Goal: Information Seeking & Learning: Find specific fact

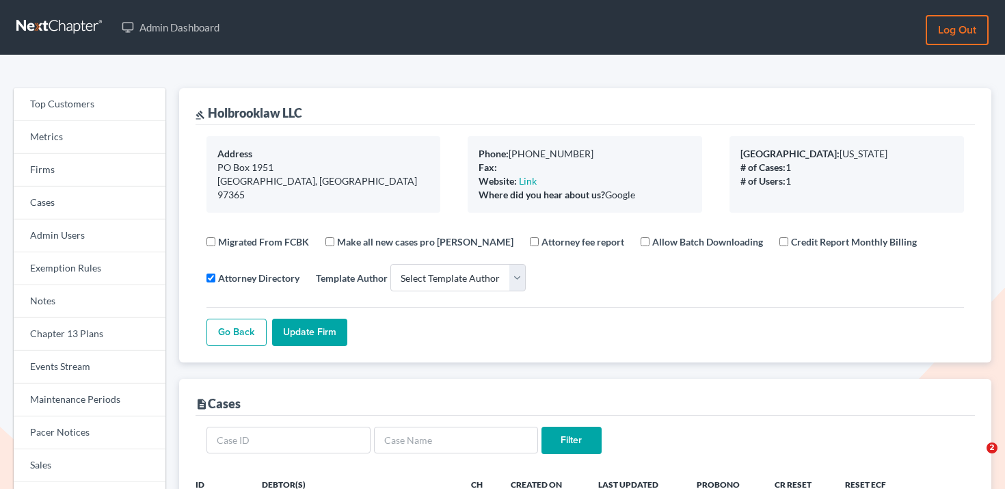
select select
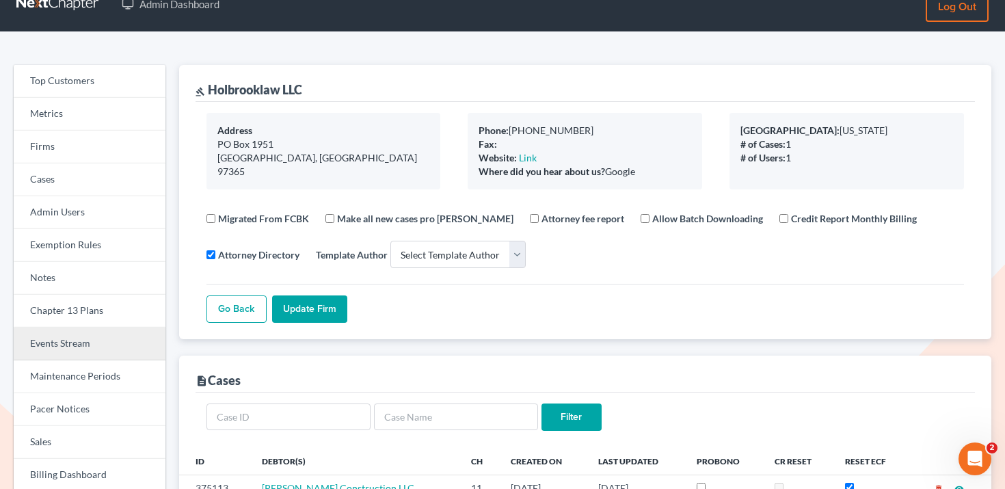
click at [81, 344] on link "Events Stream" at bounding box center [90, 344] width 152 height 33
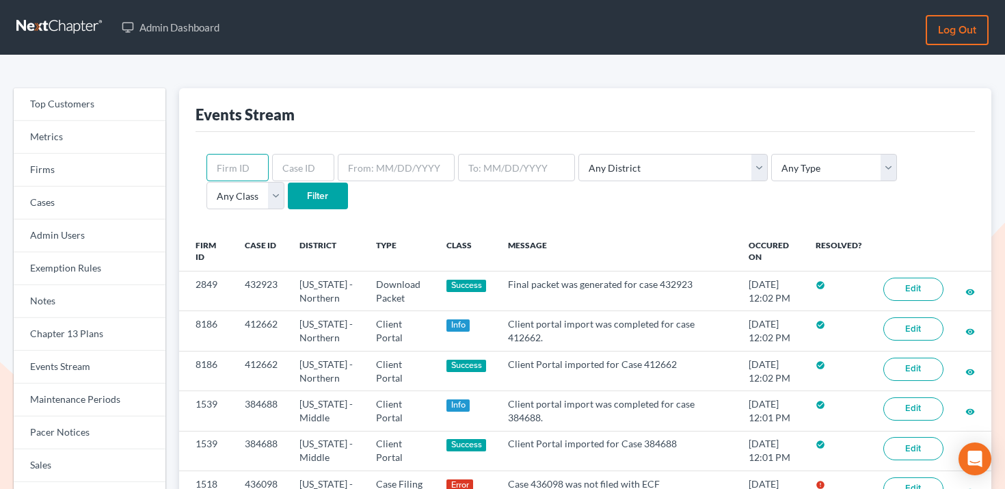
click at [233, 180] on input "text" at bounding box center [238, 167] width 62 height 27
paste input "10480"
type input "10480"
click at [288, 194] on input "Filter" at bounding box center [318, 196] width 60 height 27
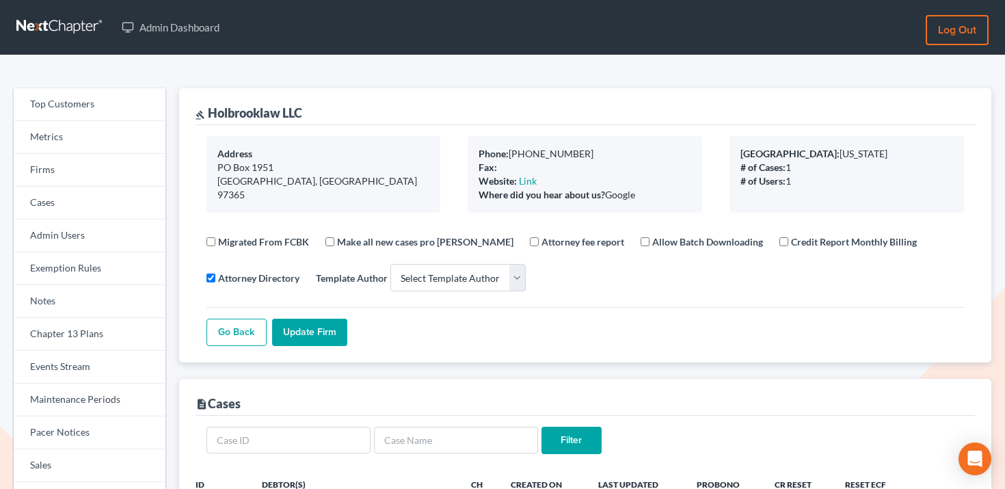
select select
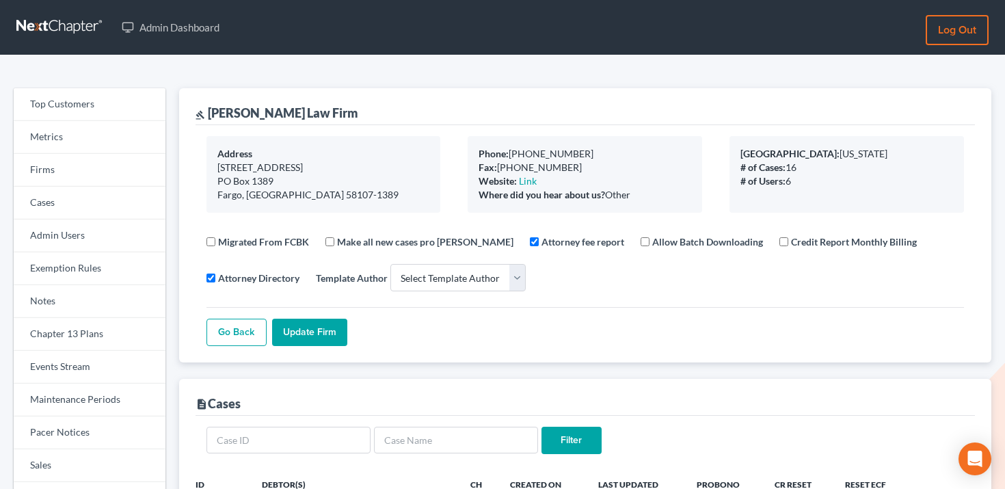
select select
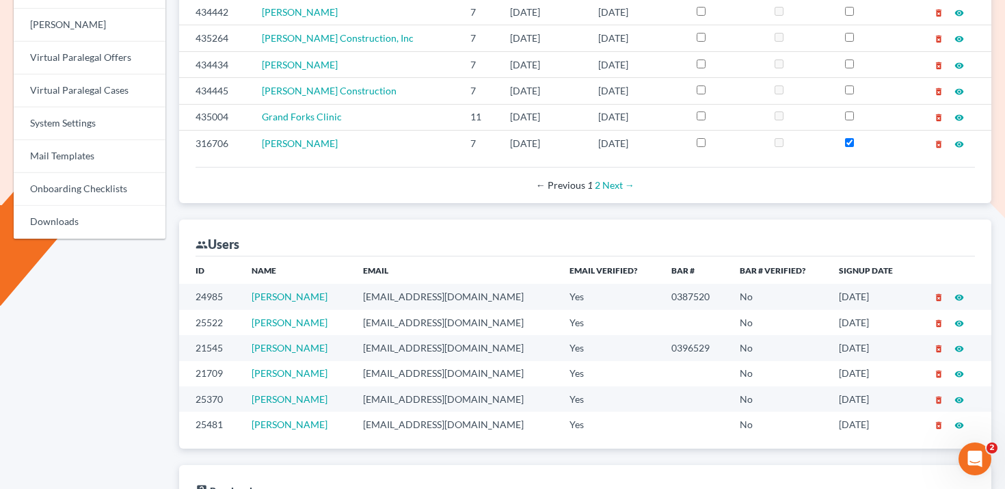
scroll to position [646, 0]
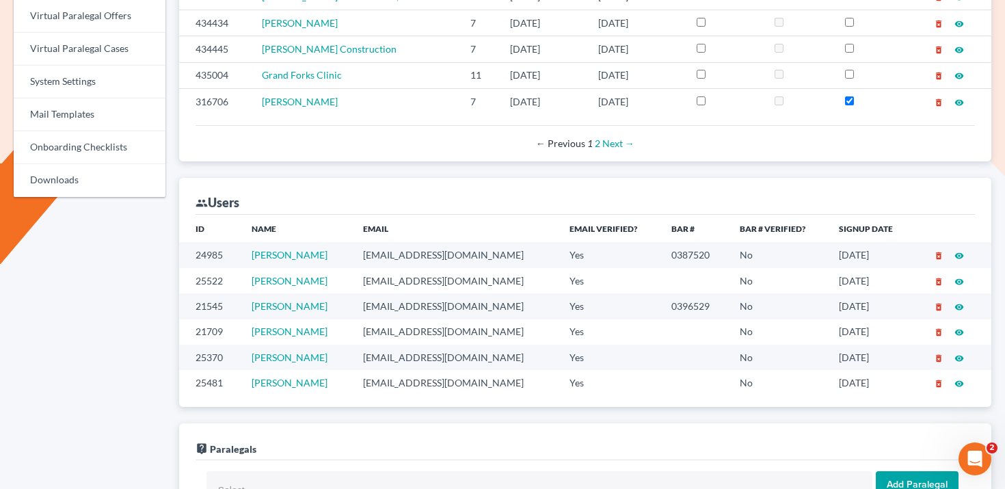
click at [381, 254] on td "ktanabe@vogellaw.com" at bounding box center [455, 254] width 207 height 25
copy td "ktanabe@vogellaw.com"
click at [393, 280] on td "cpoolman@vogellaw.com" at bounding box center [455, 280] width 207 height 25
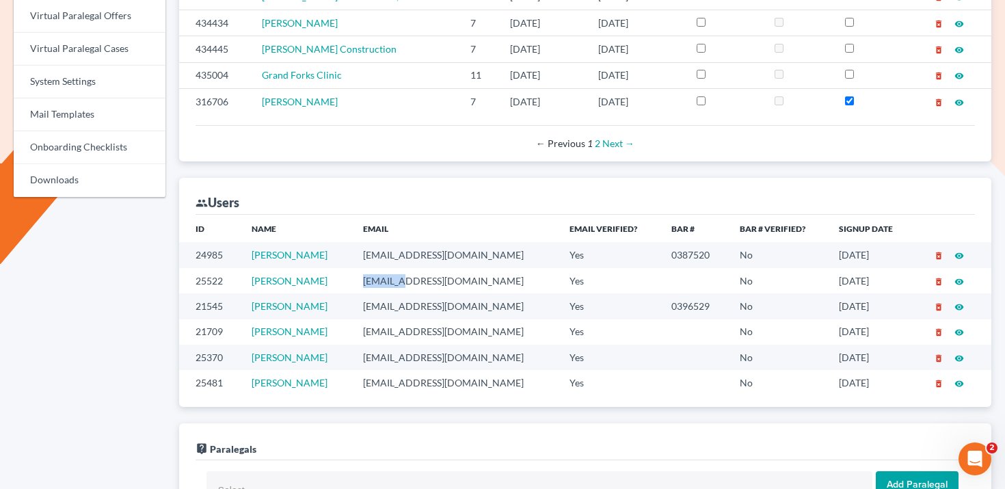
click at [393, 280] on td "cpoolman@vogellaw.com" at bounding box center [455, 280] width 207 height 25
copy td "cpoolman@vogellaw.com"
click at [397, 303] on td "dhushka@vogellaw.com" at bounding box center [455, 305] width 207 height 25
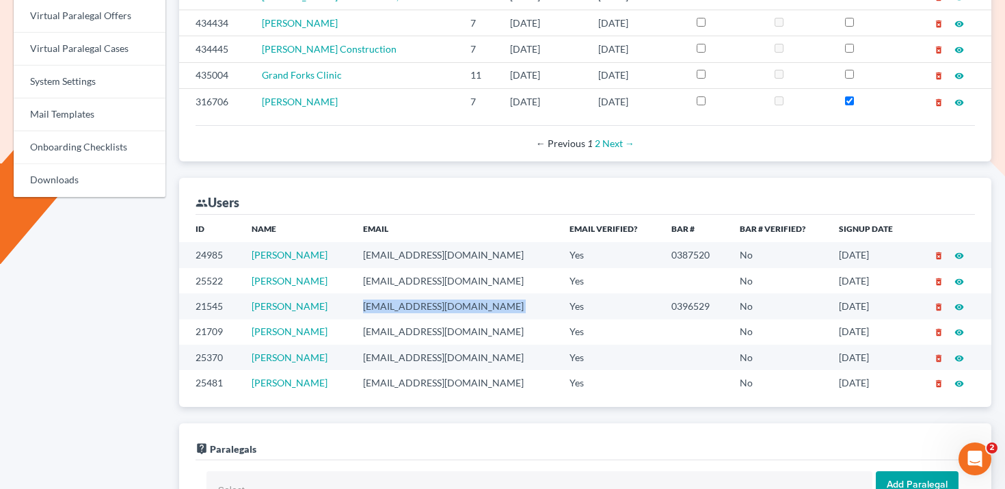
click at [397, 303] on td "dhushka@vogellaw.com" at bounding box center [455, 305] width 207 height 25
copy td "dhushka@vogellaw.com"
click at [399, 336] on td "sthompson@vogellaw.com" at bounding box center [455, 331] width 207 height 25
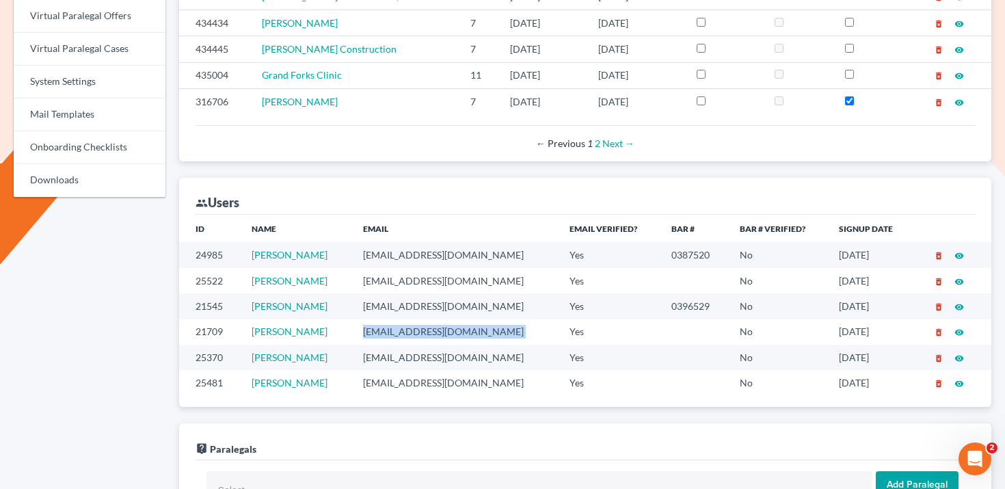
click at [399, 336] on td "sthompson@vogellaw.com" at bounding box center [455, 331] width 207 height 25
copy td "sthompson@vogellaw.com"
click at [398, 355] on td "lstanley@vogellaw.com" at bounding box center [455, 357] width 207 height 25
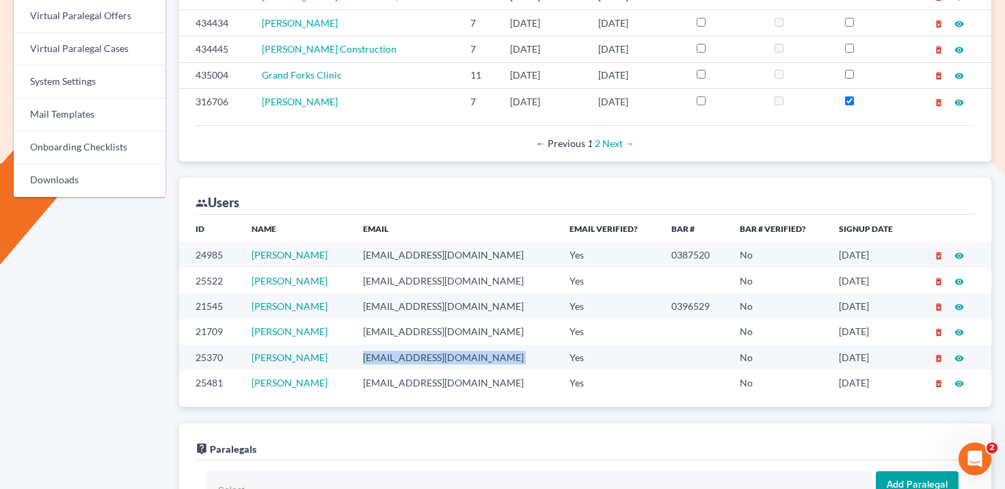
copy td "lstanley@vogellaw.com"
click at [396, 383] on td "psinner@vogellaw.com" at bounding box center [455, 382] width 207 height 25
copy td "psinner@vogellaw.com"
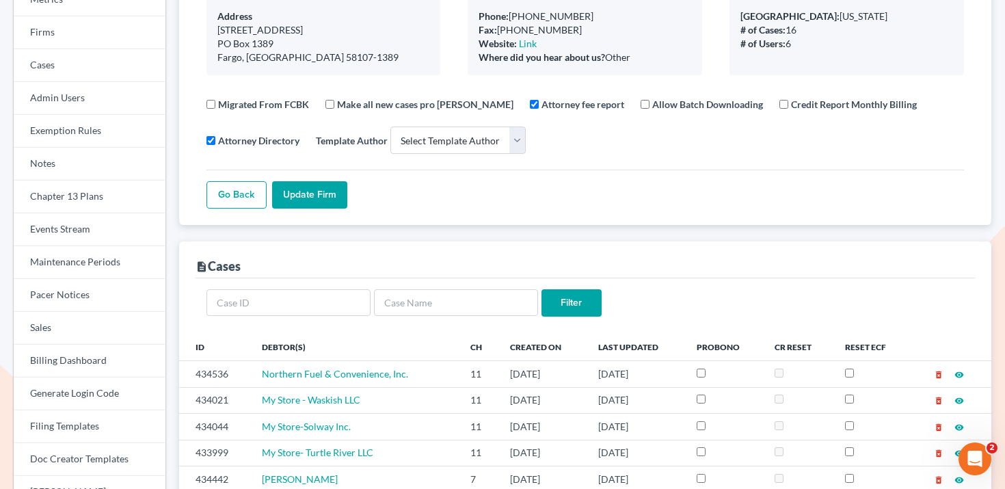
scroll to position [0, 0]
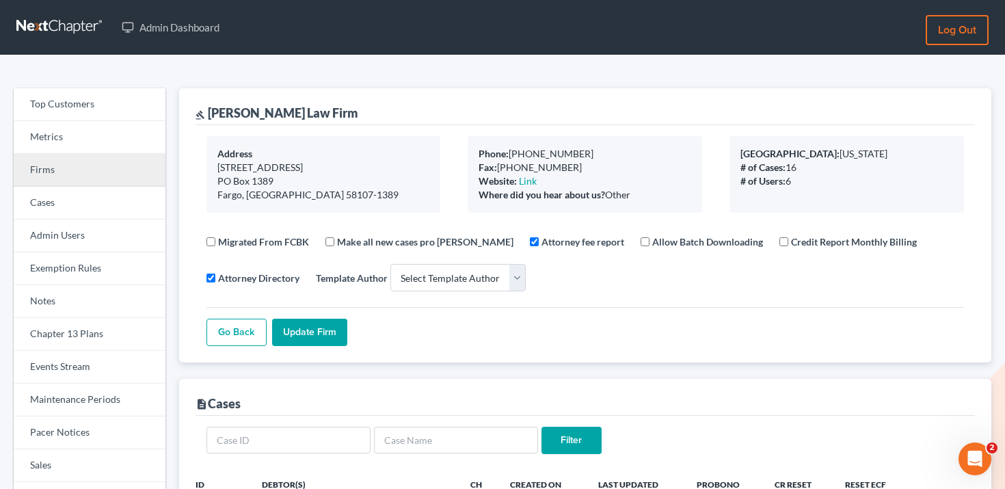
click at [84, 170] on link "Firms" at bounding box center [90, 170] width 152 height 33
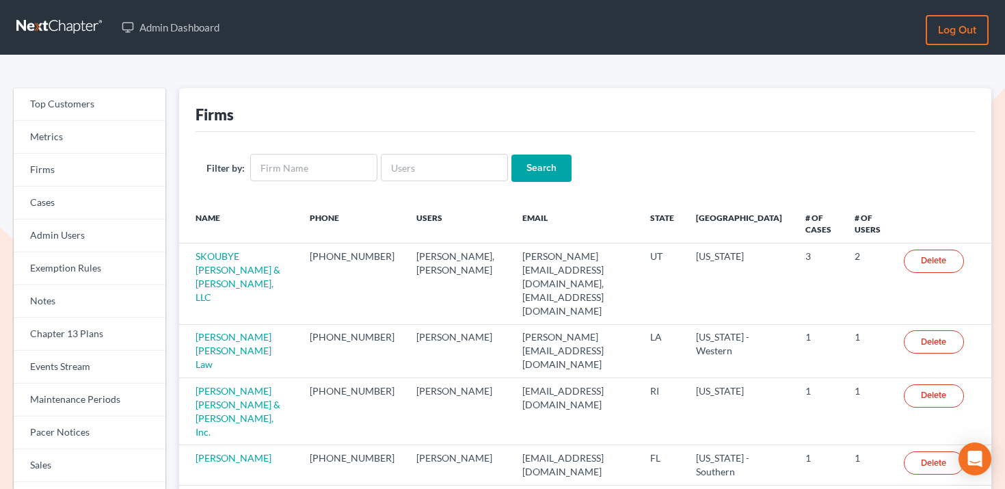
click at [446, 149] on div "Filter by: Search" at bounding box center [586, 168] width 780 height 72
click at [446, 167] on input "text" at bounding box center [444, 167] width 127 height 27
paste input "sukim.cmyanglaw@gmail.com"
type input "sukim.cmyanglaw@gmail.com"
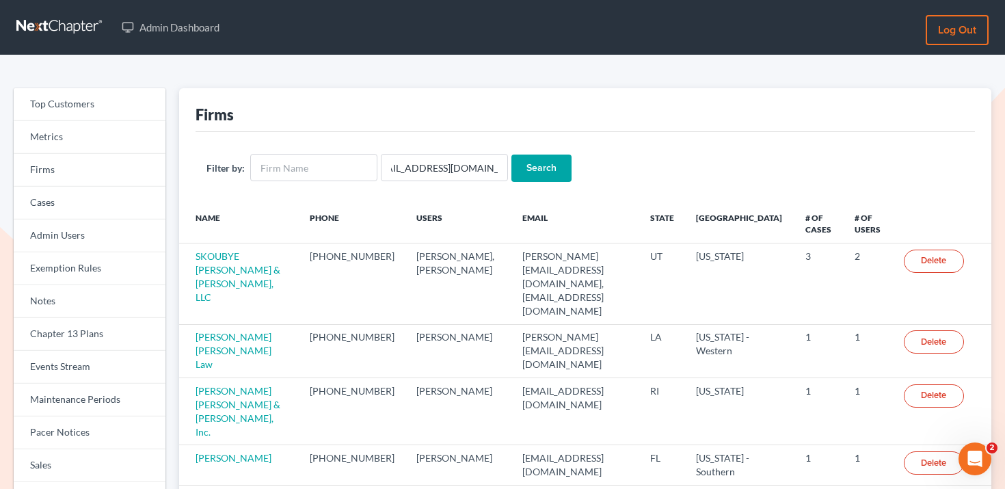
click at [533, 164] on input "Search" at bounding box center [542, 168] width 60 height 27
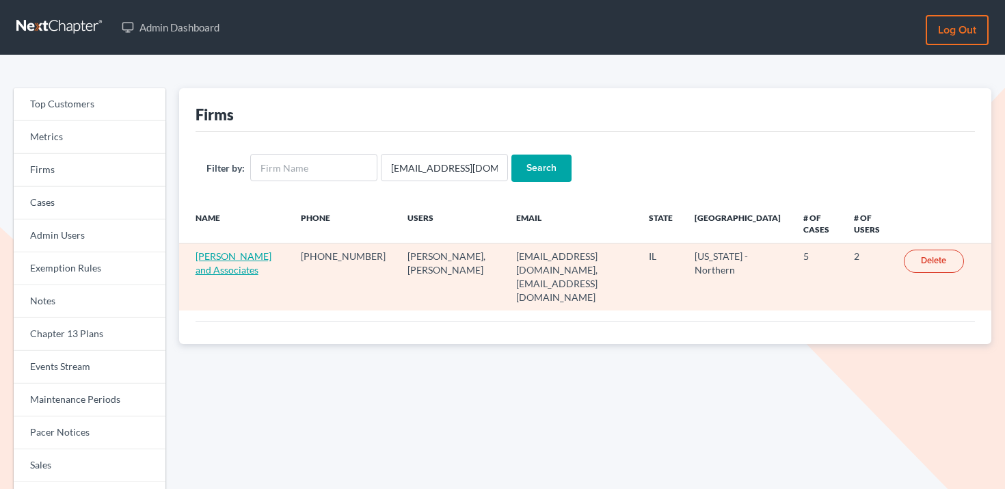
click at [219, 258] on link "[PERSON_NAME] and Associates" at bounding box center [234, 262] width 76 height 25
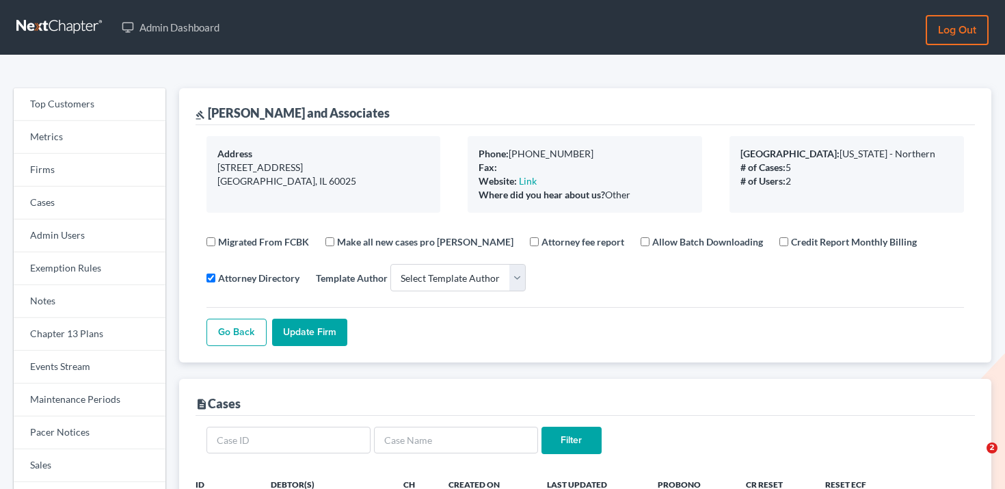
select select
drag, startPoint x: 377, startPoint y: 114, endPoint x: 205, endPoint y: 110, distance: 172.4
click at [205, 110] on div "gavel Chol M Yang and Associates" at bounding box center [586, 106] width 780 height 37
copy div "Chol M Yang and Associates"
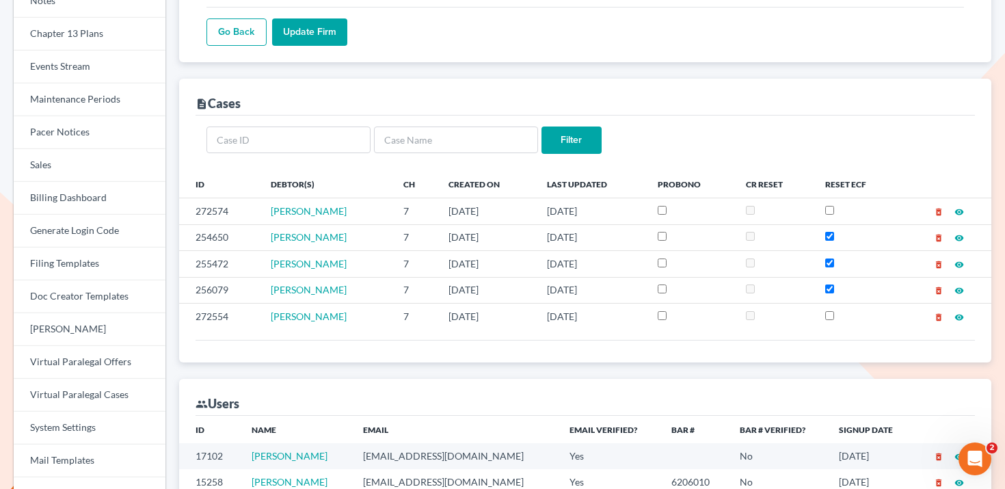
scroll to position [397, 0]
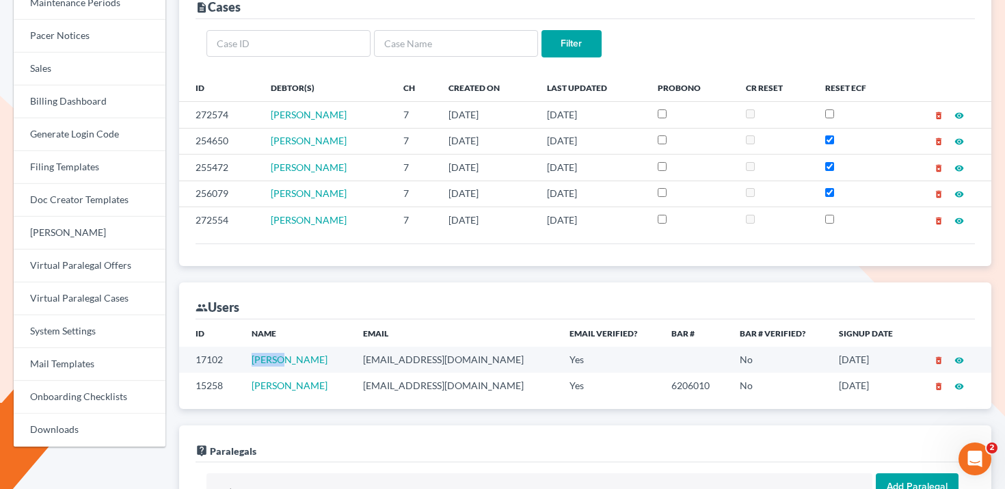
drag, startPoint x: 302, startPoint y: 363, endPoint x: 256, endPoint y: 361, distance: 45.8
click at [256, 361] on td "Su Kim" at bounding box center [296, 359] width 111 height 25
copy link "Su Kim"
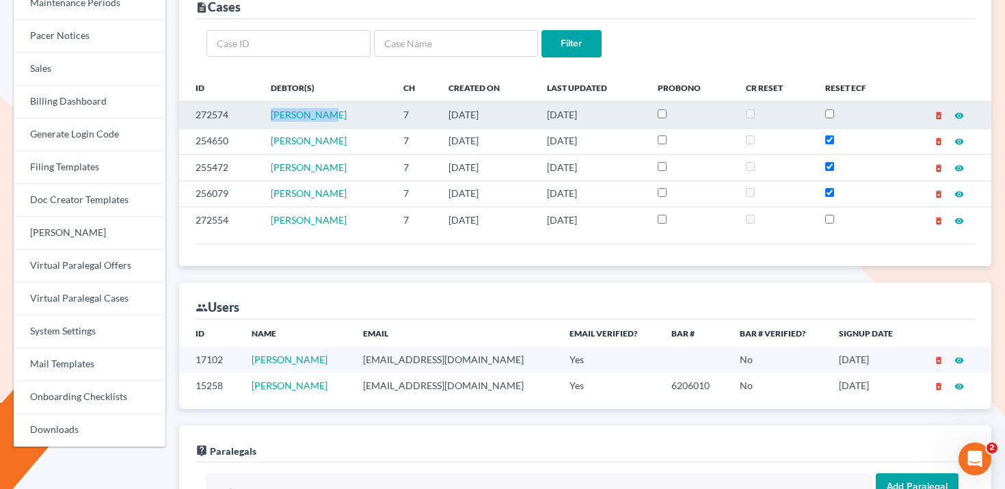
drag, startPoint x: 360, startPoint y: 122, endPoint x: 264, endPoint y: 118, distance: 95.8
click at [264, 118] on td "Haejung Lee" at bounding box center [326, 115] width 132 height 26
copy span "Haejung Lee"
click at [218, 109] on td "272574" at bounding box center [219, 115] width 81 height 26
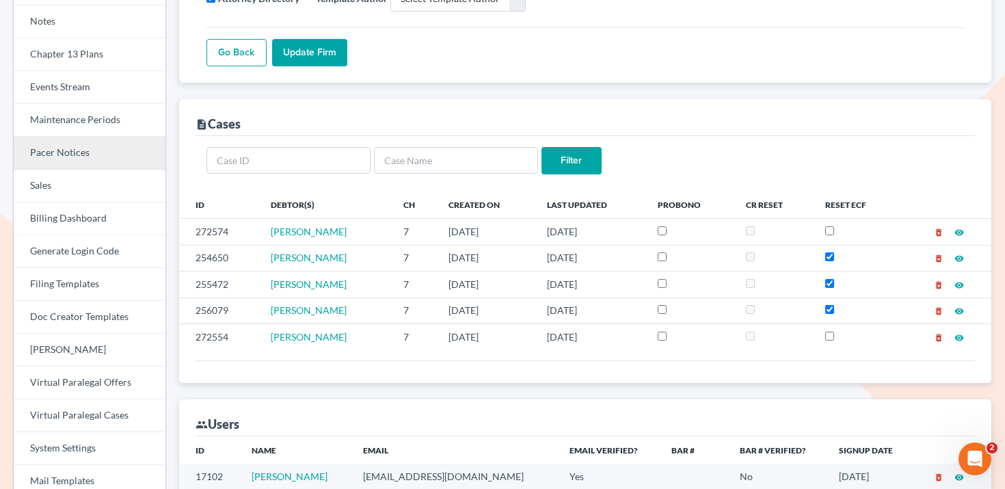
scroll to position [263, 0]
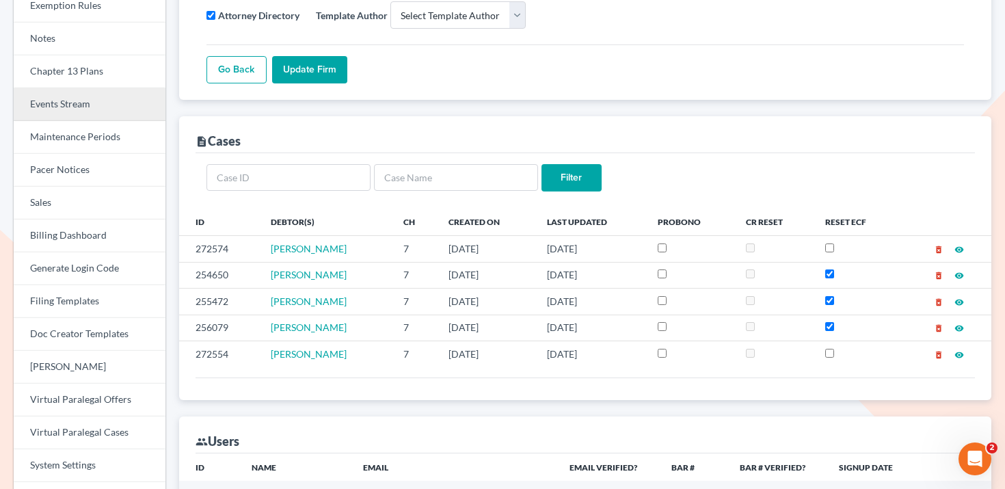
click at [111, 102] on link "Events Stream" at bounding box center [90, 104] width 152 height 33
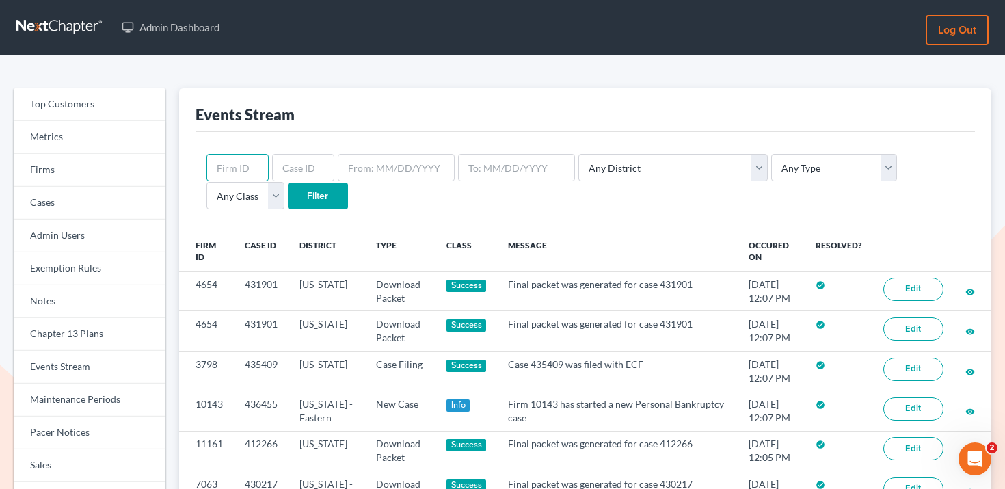
click at [224, 159] on input "text" at bounding box center [238, 167] width 62 height 27
paste input "8502"
type input "8502"
click at [288, 190] on input "Filter" at bounding box center [318, 196] width 60 height 27
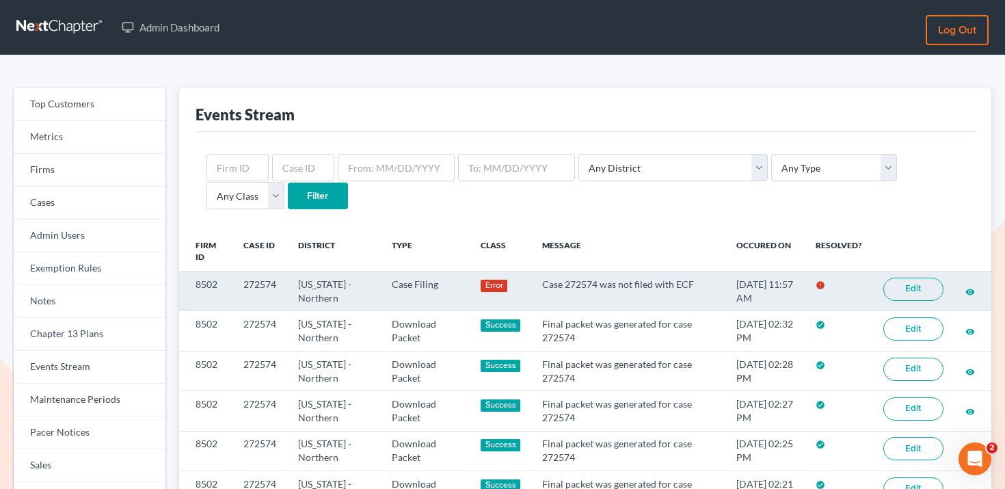
click at [902, 284] on link "Edit" at bounding box center [914, 289] width 60 height 23
click at [251, 283] on td "272574" at bounding box center [260, 292] width 55 height 40
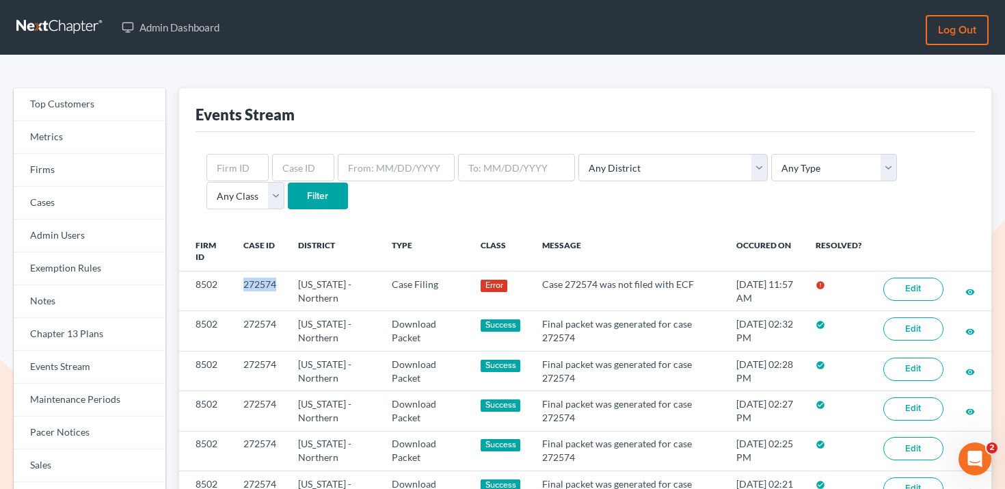
copy td "272574"
click at [73, 189] on link "Cases" at bounding box center [90, 203] width 152 height 33
click at [80, 172] on link "Firms" at bounding box center [90, 170] width 152 height 33
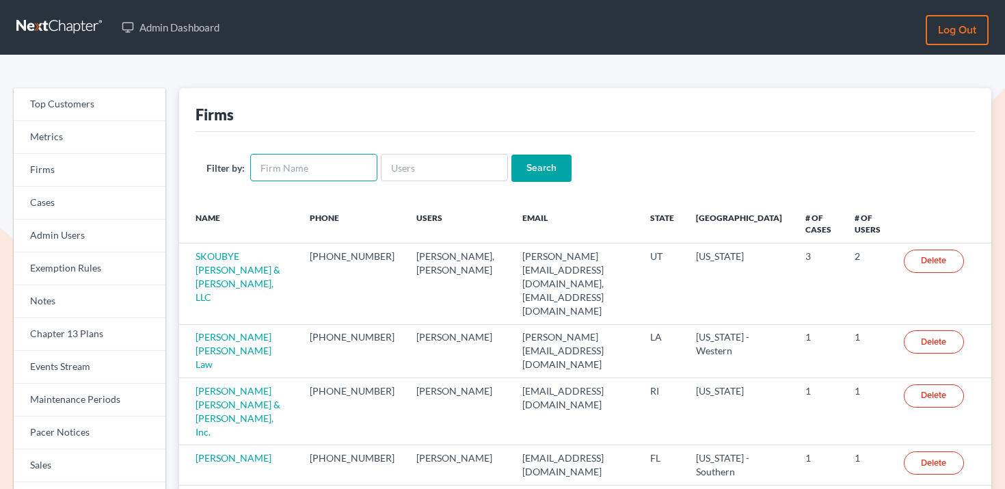
click at [264, 170] on input "text" at bounding box center [313, 167] width 127 height 27
paste input "Law Office of [PERSON_NAME]"
type input "Law Office of [PERSON_NAME]"
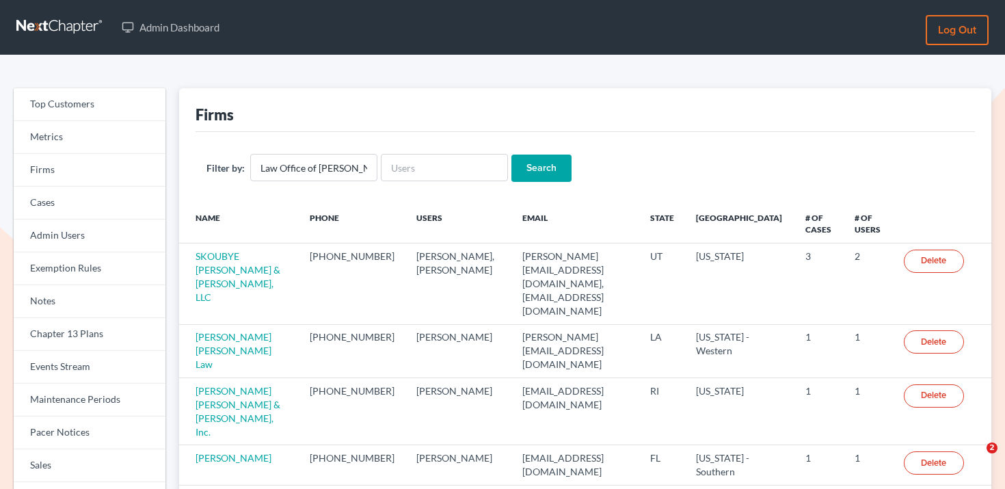
click at [534, 168] on input "Search" at bounding box center [542, 168] width 60 height 27
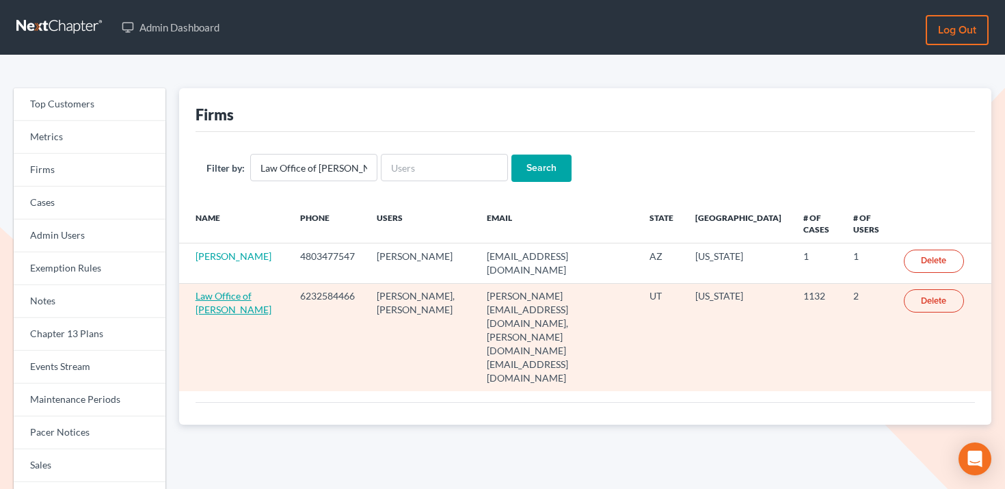
click at [227, 305] on link "Law Office of [PERSON_NAME]" at bounding box center [234, 302] width 76 height 25
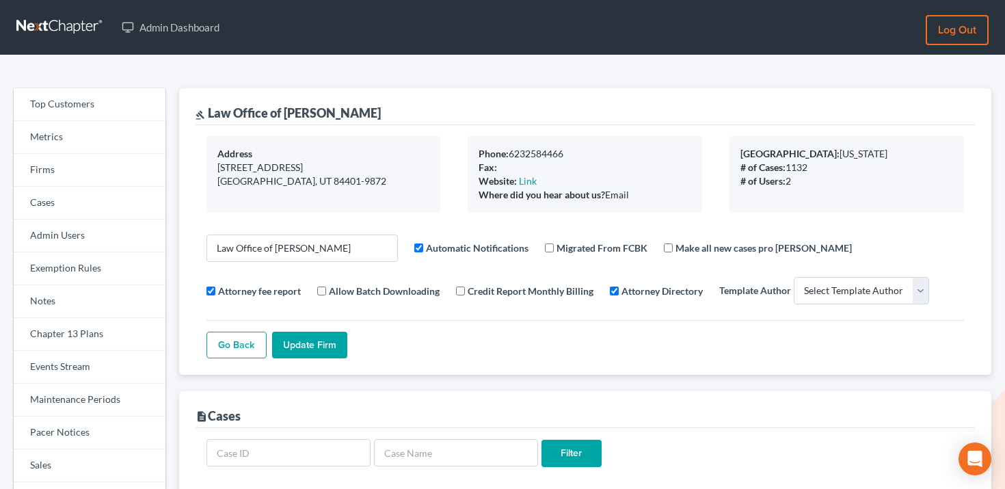
select select
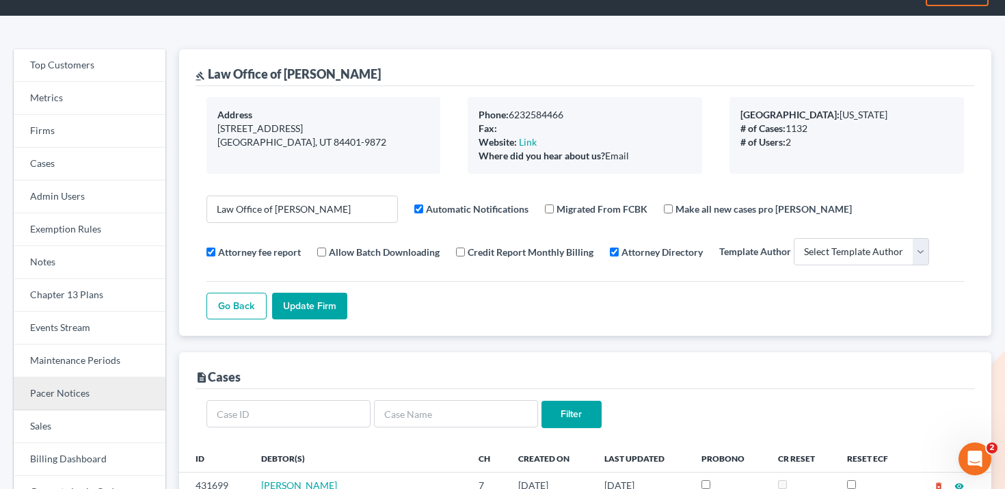
scroll to position [76, 0]
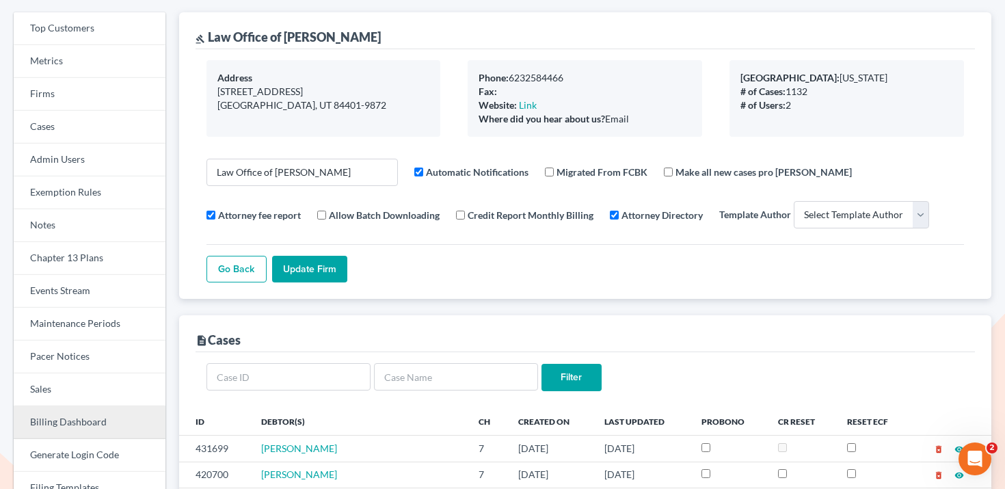
click at [90, 422] on link "Billing Dashboard" at bounding box center [90, 422] width 152 height 33
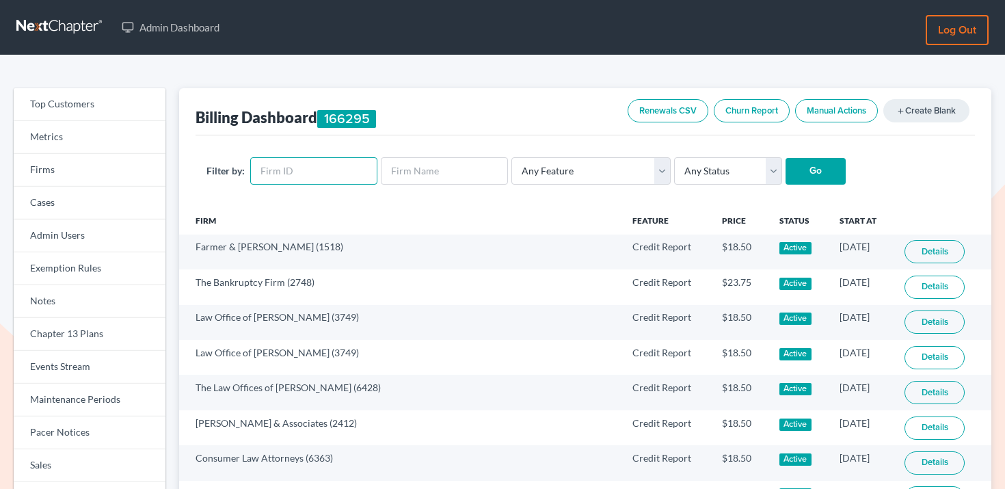
click at [337, 170] on input "text" at bounding box center [313, 170] width 127 height 27
paste input "1923"
type input "1923"
click at [815, 167] on input "Go" at bounding box center [816, 171] width 60 height 27
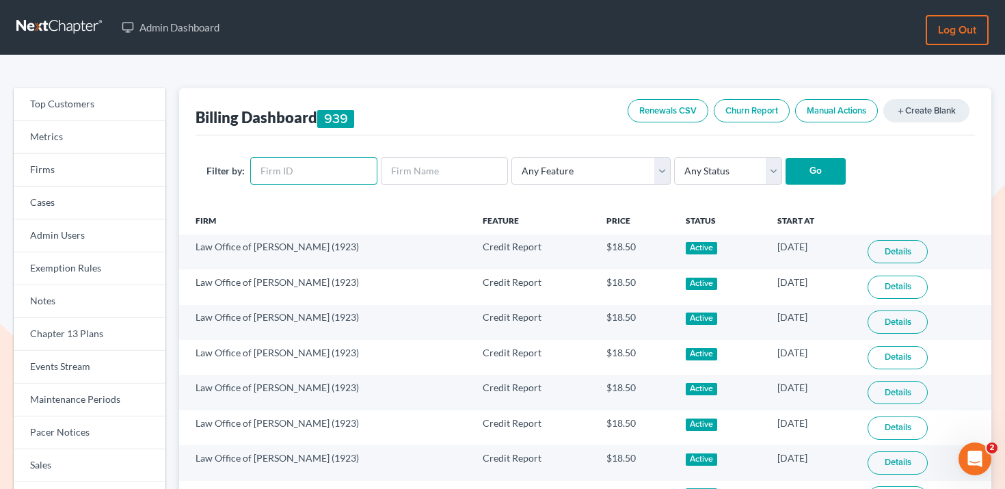
click at [321, 160] on input "text" at bounding box center [313, 170] width 127 height 27
paste input "1923"
type input "1923"
click at [726, 159] on select "Any Status Active Inactive Pending Expired Error Pending Charges" at bounding box center [728, 170] width 108 height 27
select select "active"
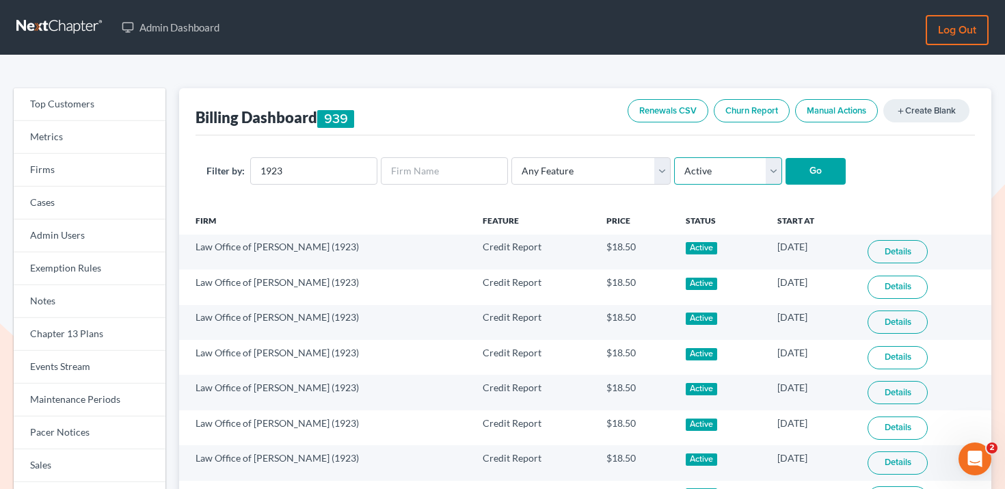
click at [674, 157] on select "Any Status Active Inactive Pending Expired Error Pending Charges" at bounding box center [728, 170] width 108 height 27
click at [815, 164] on input "Go" at bounding box center [816, 171] width 60 height 27
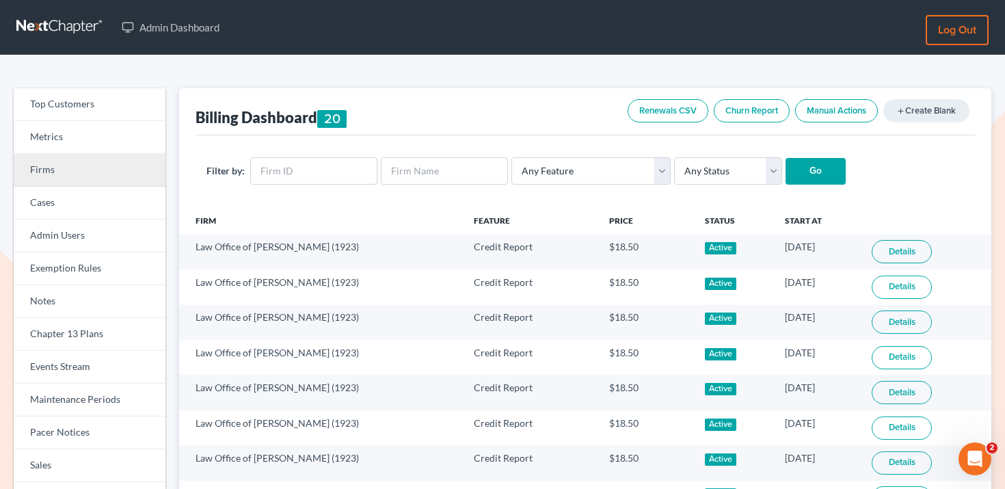
click at [109, 168] on link "Firms" at bounding box center [90, 170] width 152 height 33
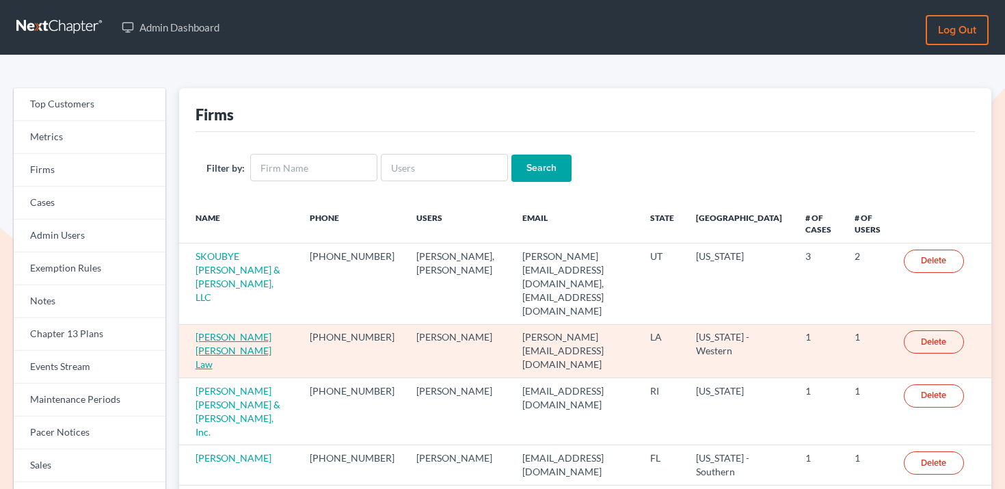
click at [231, 331] on link "[PERSON_NAME] [PERSON_NAME] Law" at bounding box center [234, 350] width 76 height 39
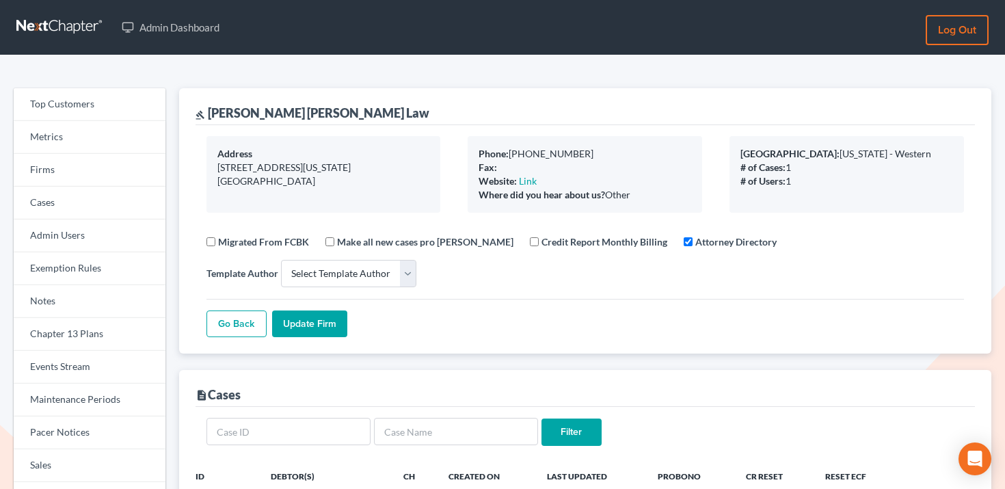
select select
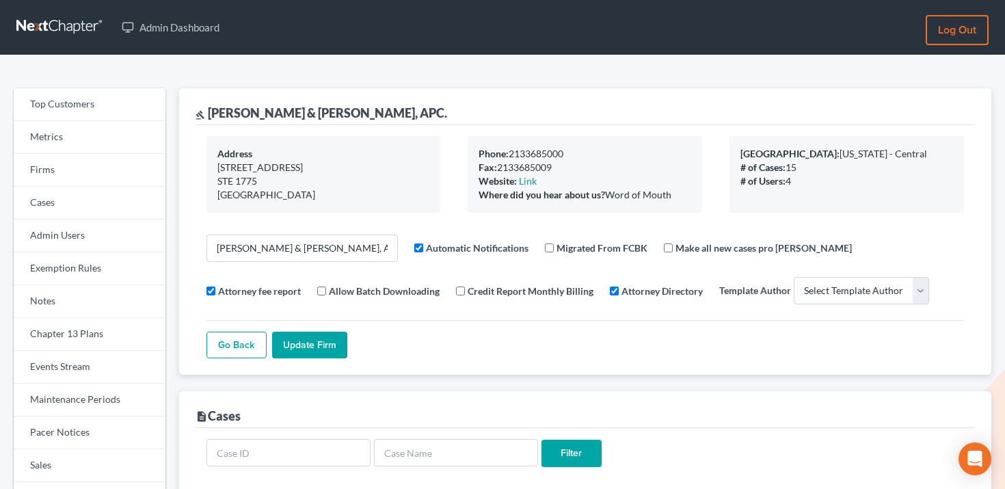
select select
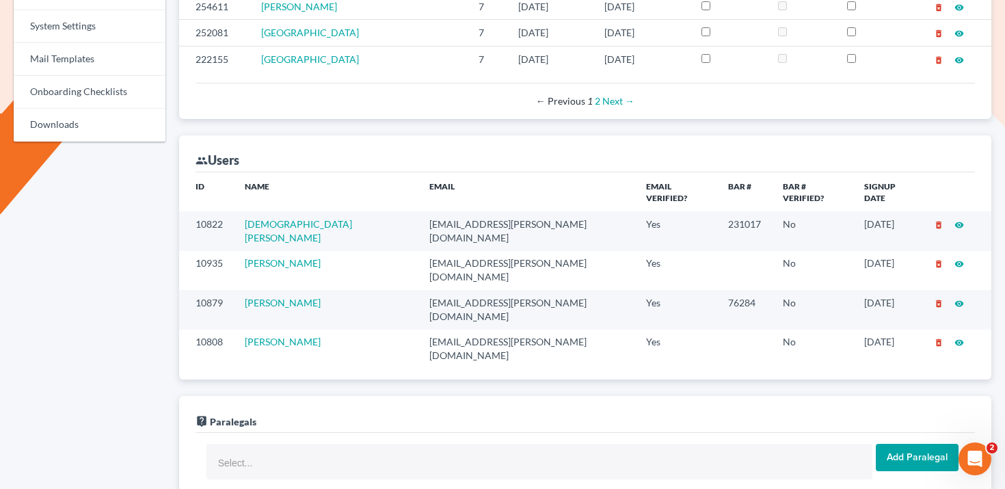
scroll to position [766, 0]
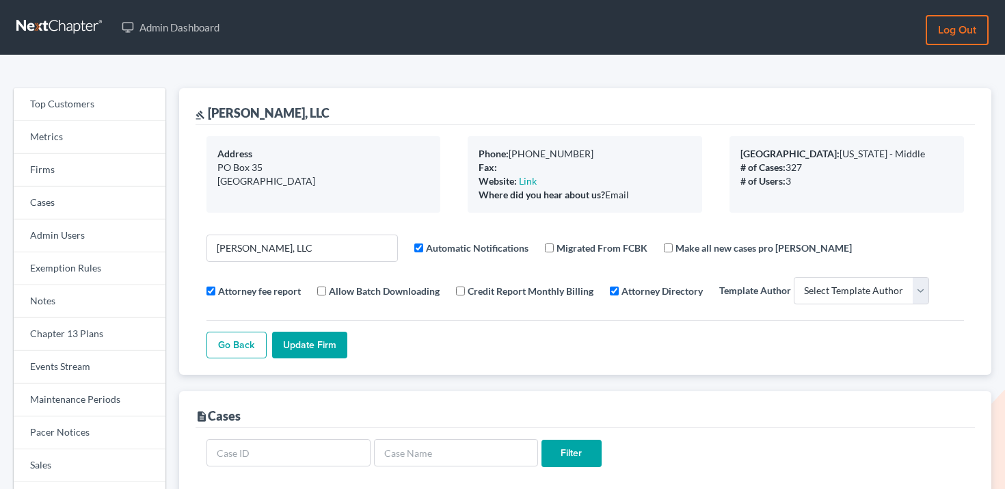
select select
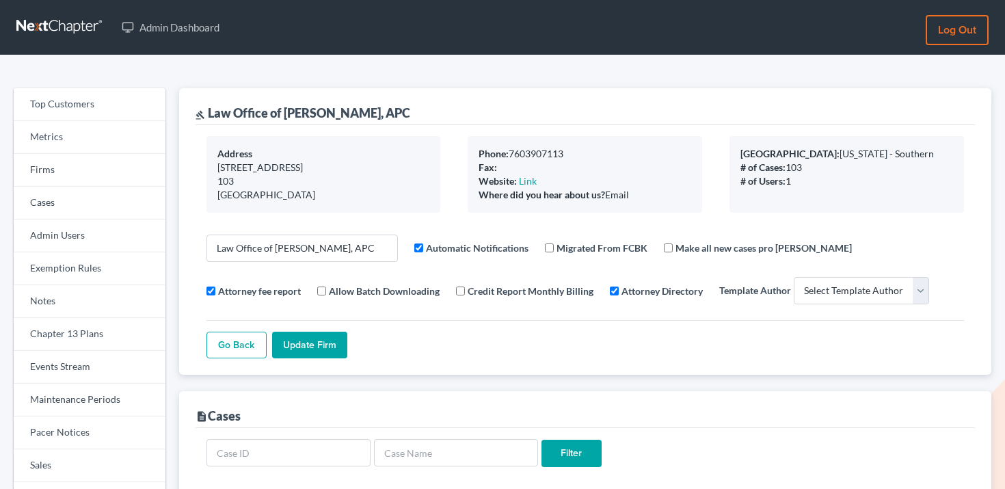
select select
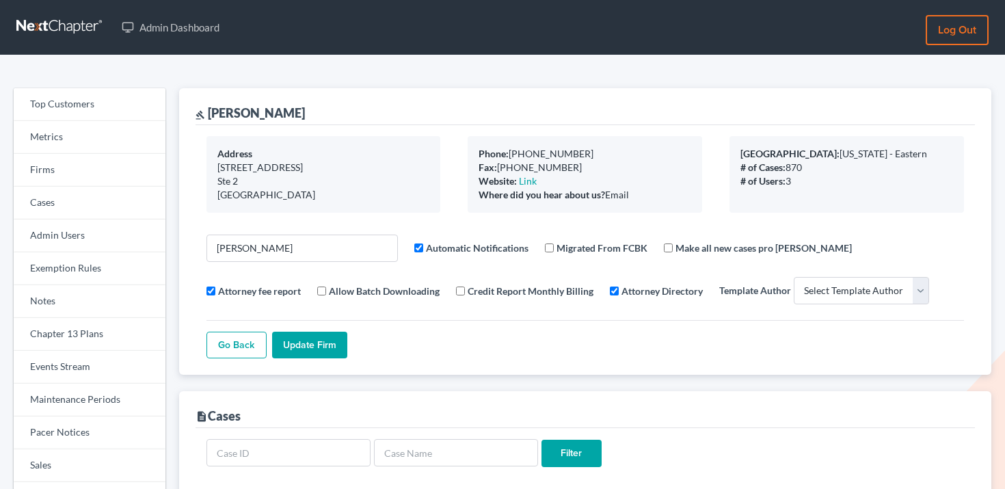
select select
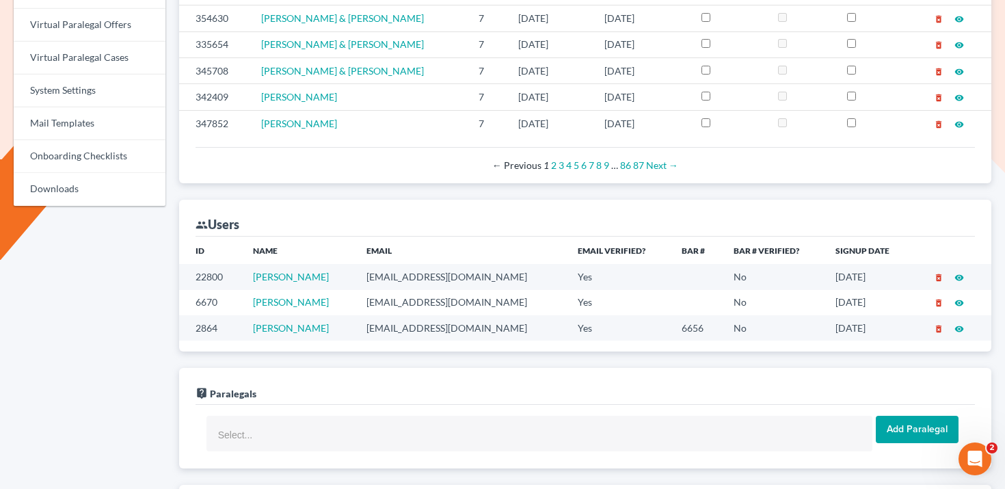
scroll to position [639, 0]
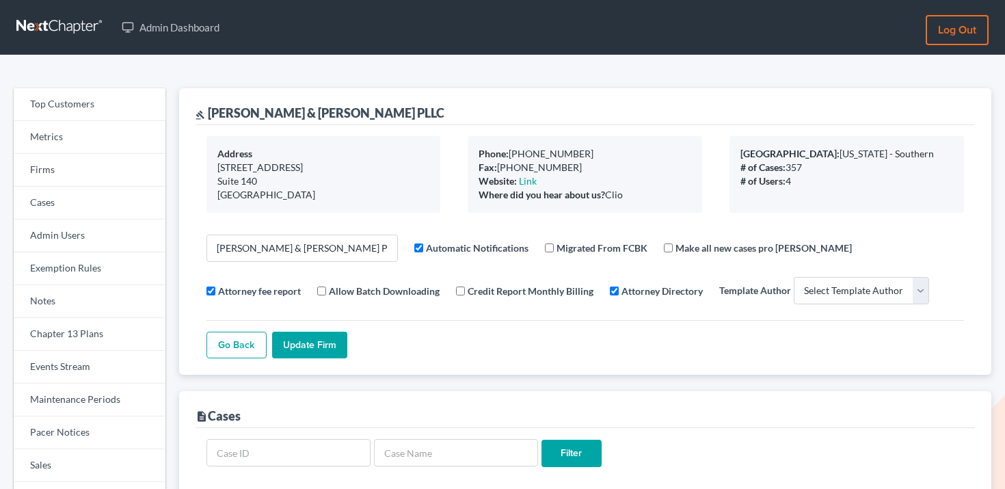
select select
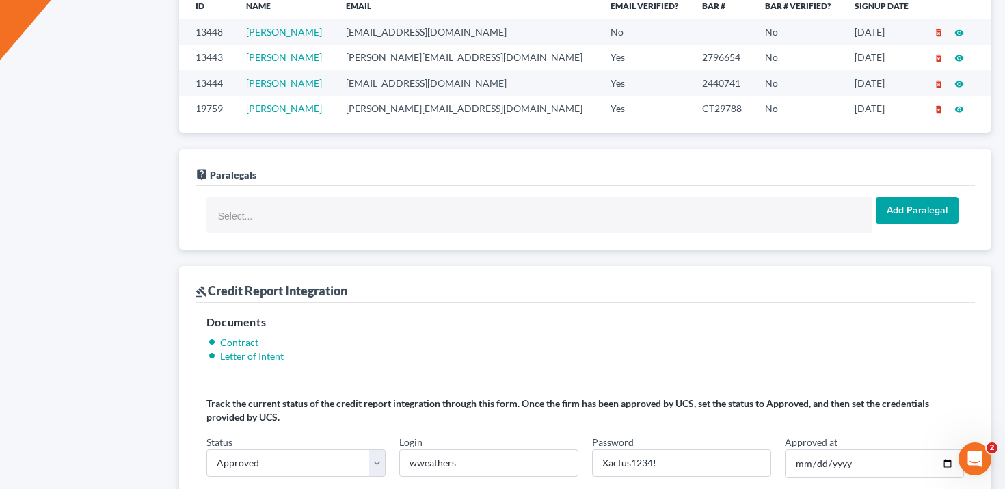
scroll to position [890, 0]
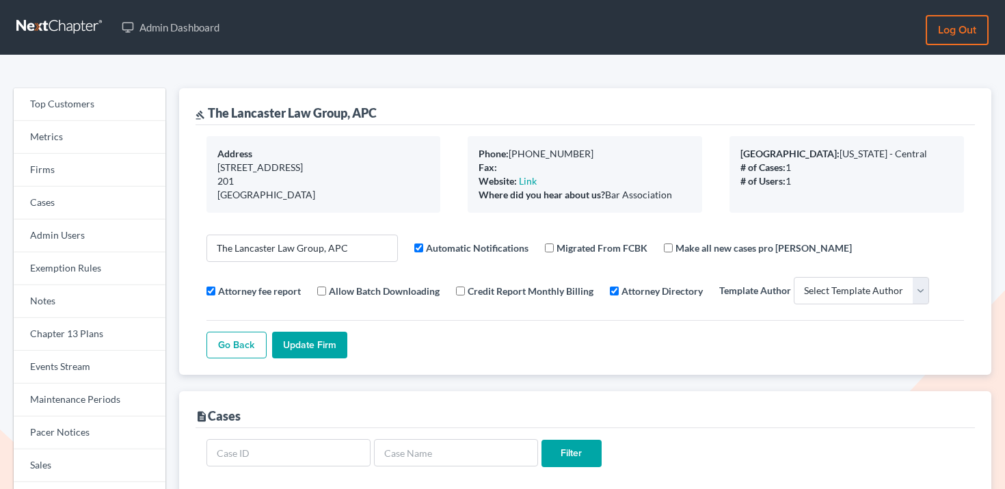
select select
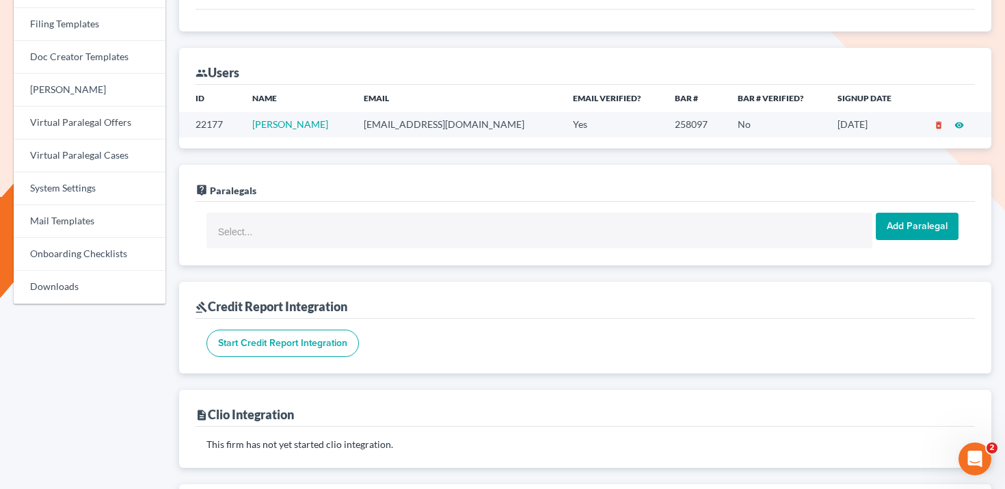
scroll to position [546, 0]
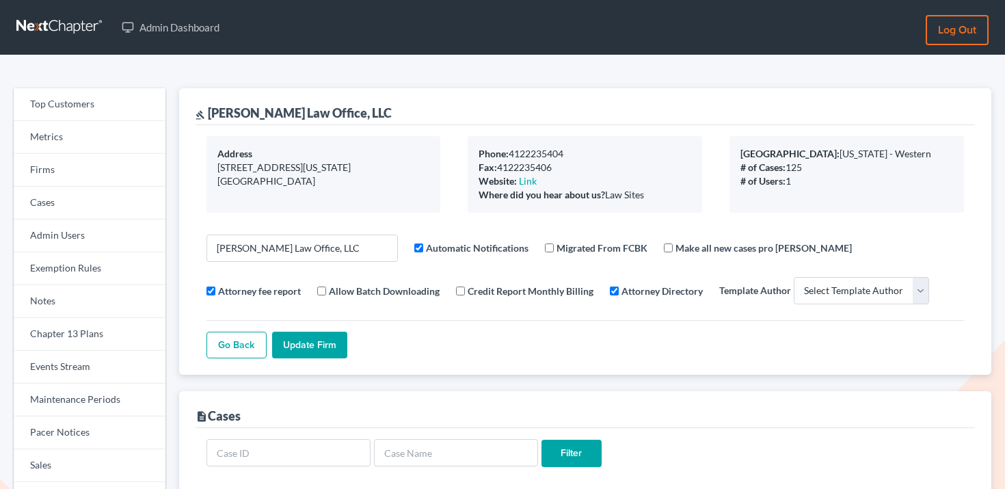
select select
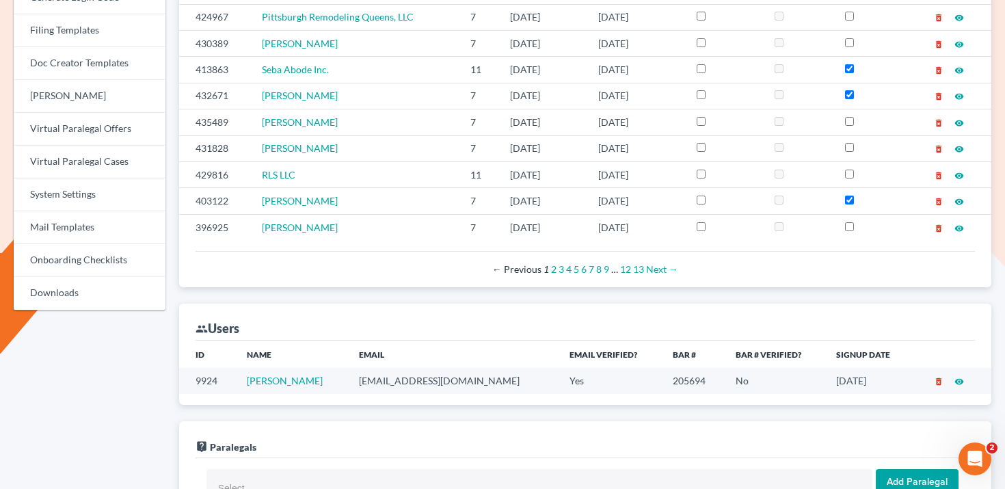
scroll to position [592, 0]
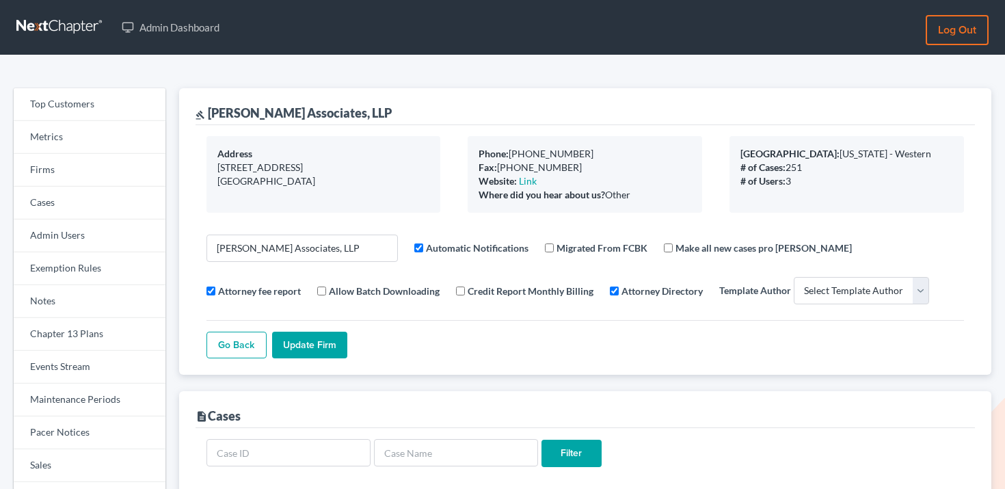
select select
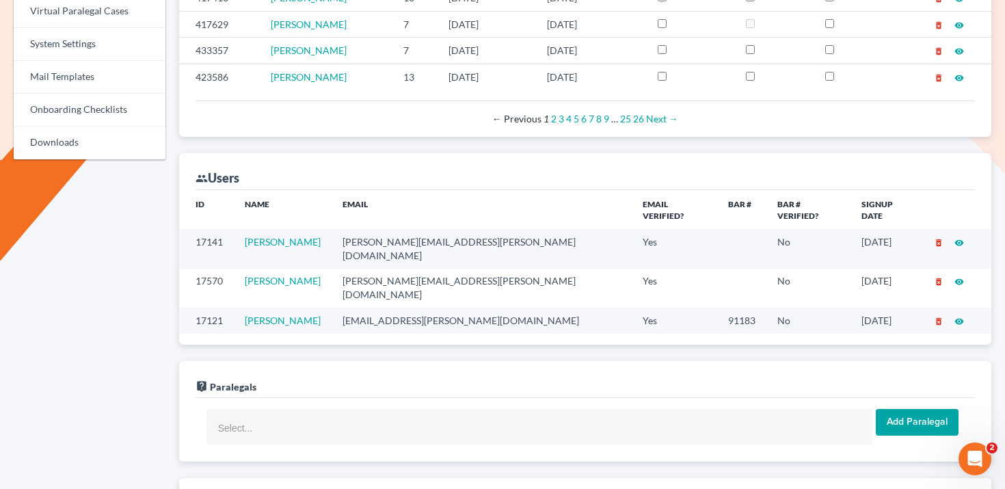
click at [425, 229] on td "jessica.dunigan@thatlawlady.com" at bounding box center [482, 248] width 300 height 39
copy td "jessica.dunigan@thatlawlady.com"
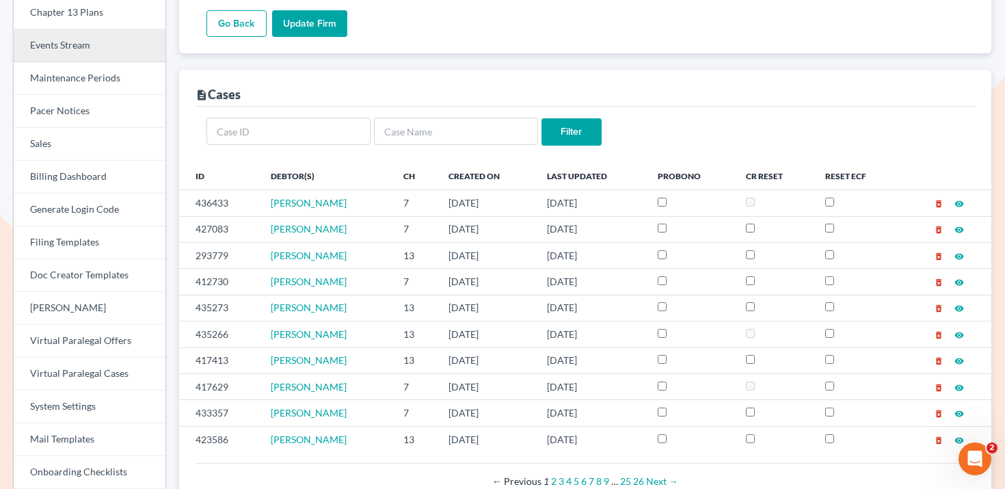
scroll to position [323, 0]
click at [99, 60] on link "Events Stream" at bounding box center [90, 44] width 152 height 33
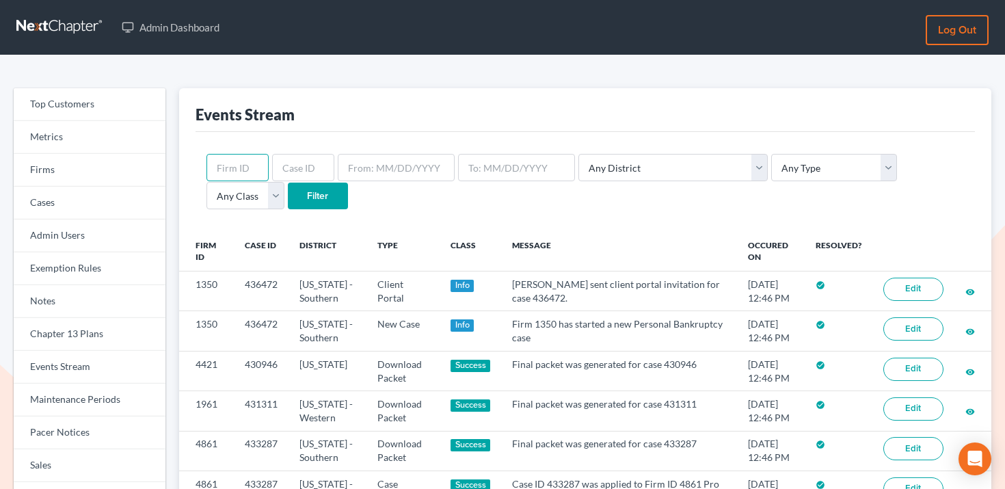
click at [230, 166] on input "text" at bounding box center [238, 167] width 62 height 27
paste input "11643"
type input "11643"
click at [288, 186] on input "Filter" at bounding box center [318, 196] width 60 height 27
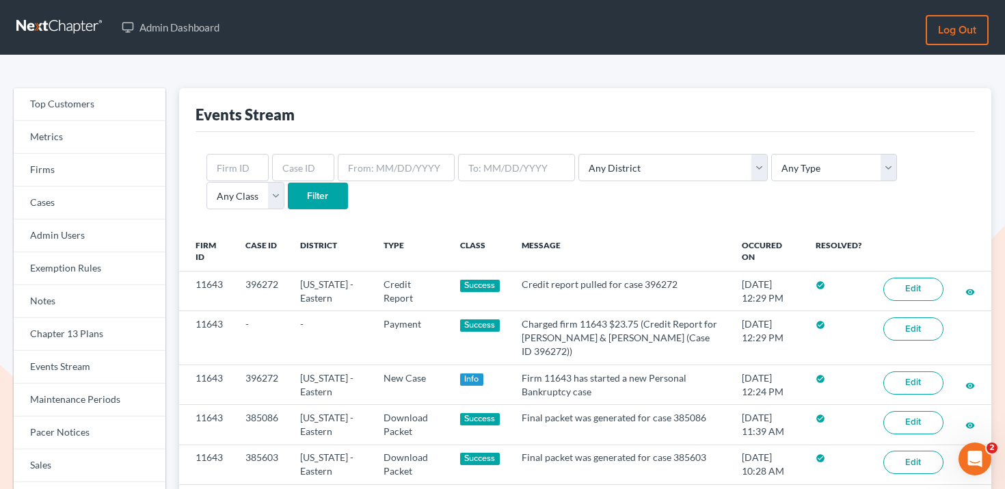
scroll to position [4, 0]
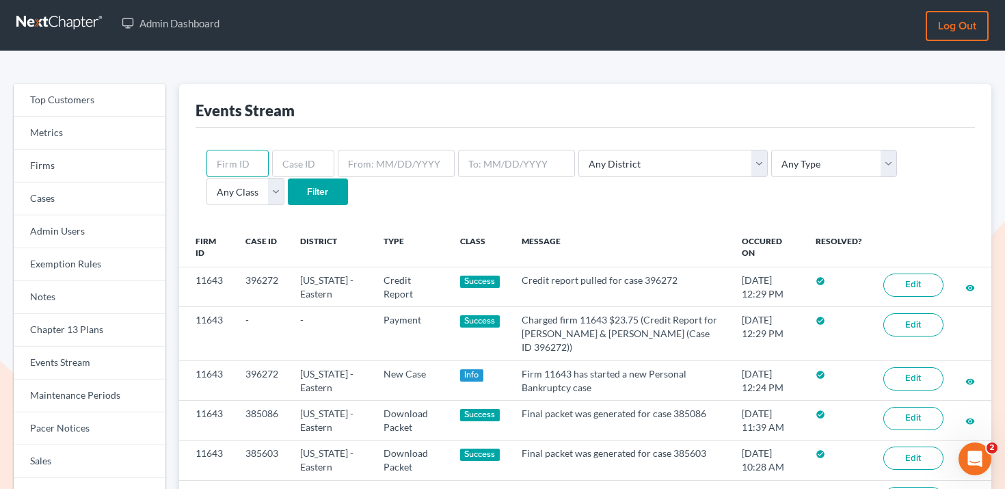
click at [250, 153] on input "text" at bounding box center [238, 163] width 62 height 27
paste input "6715"
type input "6715"
click at [288, 191] on input "Filter" at bounding box center [318, 192] width 60 height 27
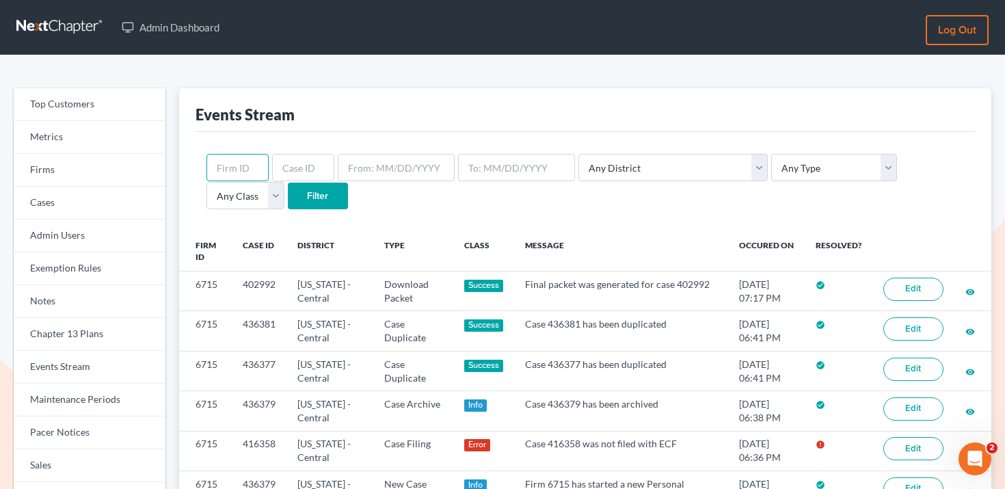
click at [241, 157] on input "text" at bounding box center [238, 167] width 62 height 27
paste input "6238"
type input "6238"
click at [288, 192] on input "Filter" at bounding box center [318, 196] width 60 height 27
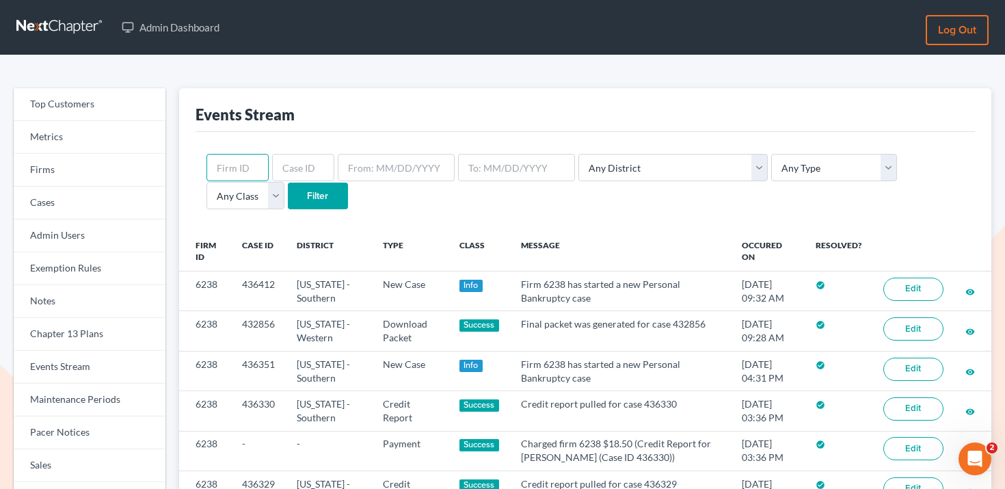
click at [240, 161] on input "text" at bounding box center [238, 167] width 62 height 27
paste input "2603"
type input "2603"
click at [288, 188] on input "Filter" at bounding box center [318, 196] width 60 height 27
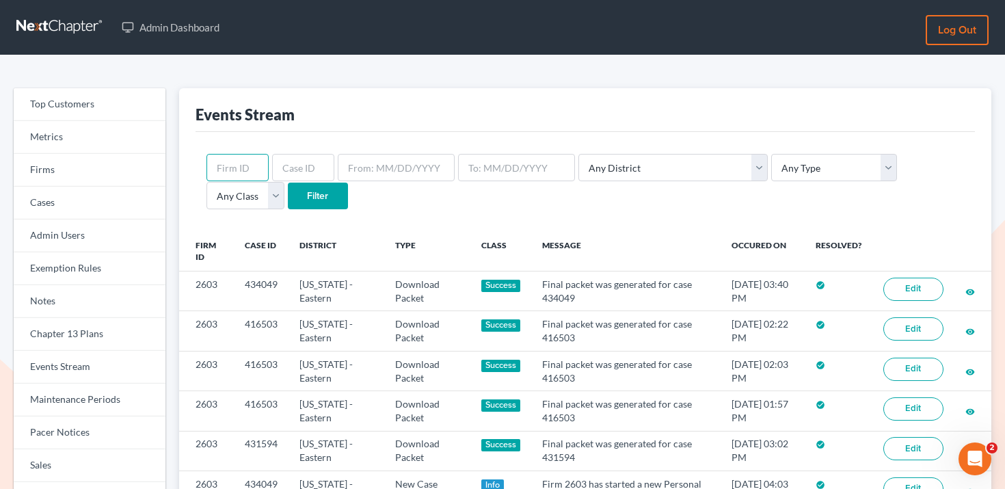
click at [239, 169] on input "text" at bounding box center [238, 167] width 62 height 27
paste input "10748"
type input "10748"
click at [288, 191] on input "Filter" at bounding box center [318, 196] width 60 height 27
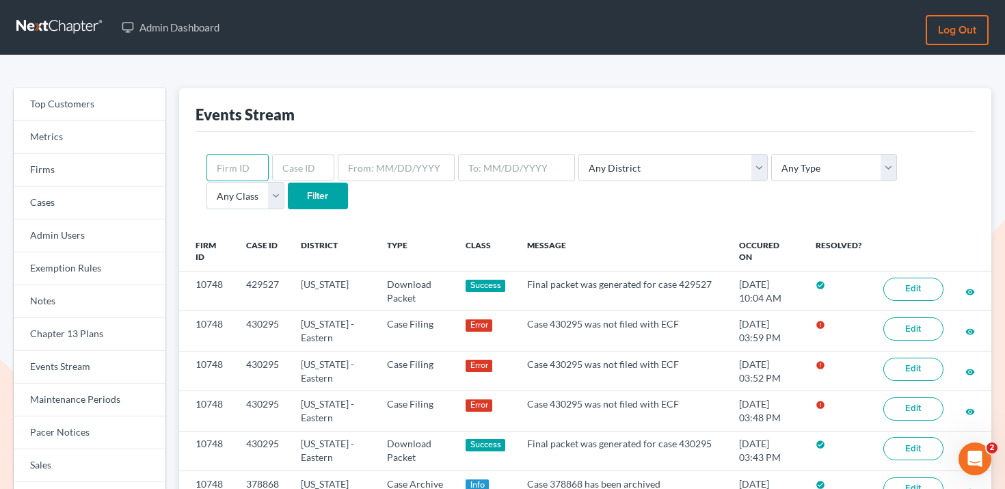
click at [249, 161] on input "text" at bounding box center [238, 167] width 62 height 27
paste input "10655"
type input "10655"
click at [288, 194] on input "Filter" at bounding box center [318, 196] width 60 height 27
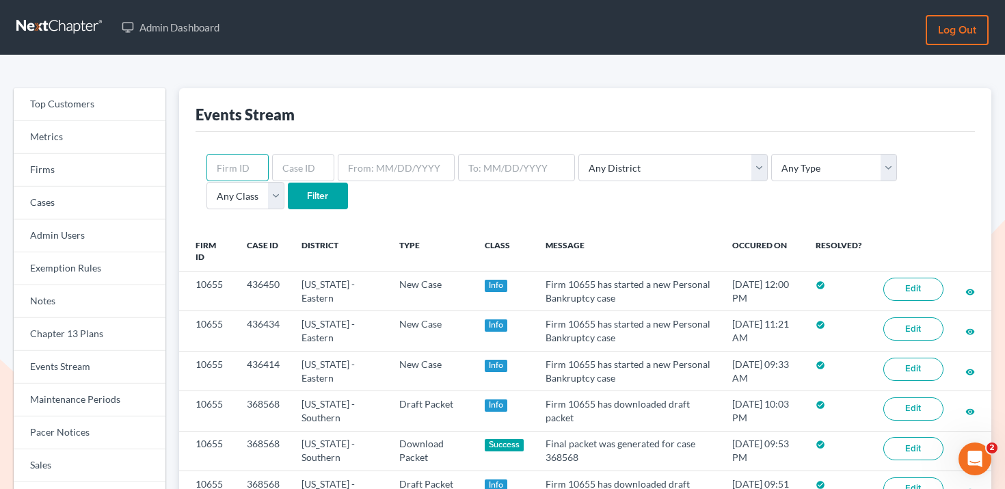
click at [228, 172] on input "text" at bounding box center [238, 167] width 62 height 27
paste input "5093"
type input "5093"
click at [288, 202] on input "Filter" at bounding box center [318, 196] width 60 height 27
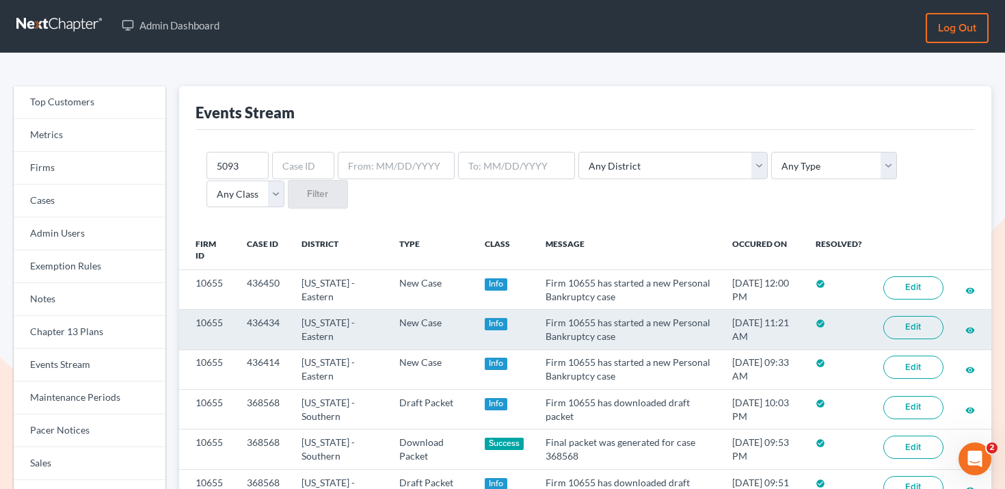
scroll to position [3, 0]
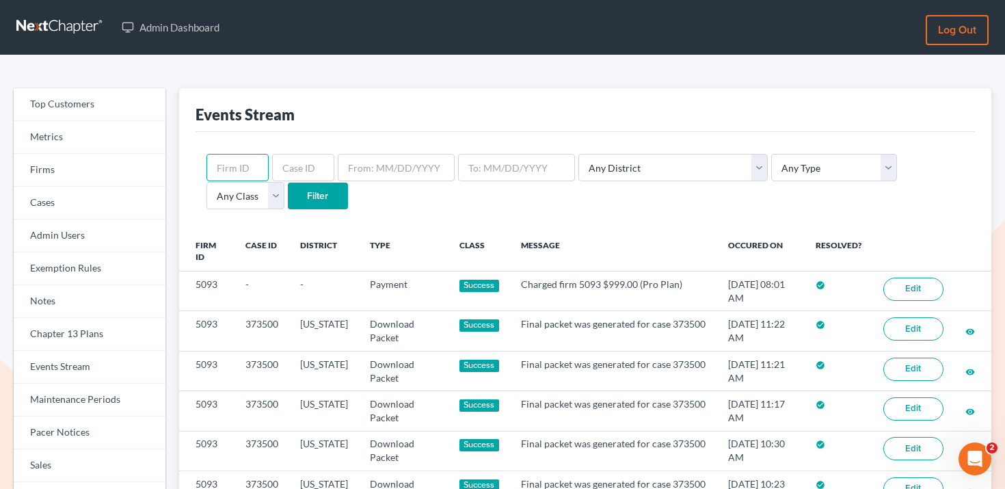
click at [221, 170] on input "text" at bounding box center [238, 167] width 62 height 27
paste input "8810"
type input "8810"
click at [288, 191] on input "Filter" at bounding box center [318, 196] width 60 height 27
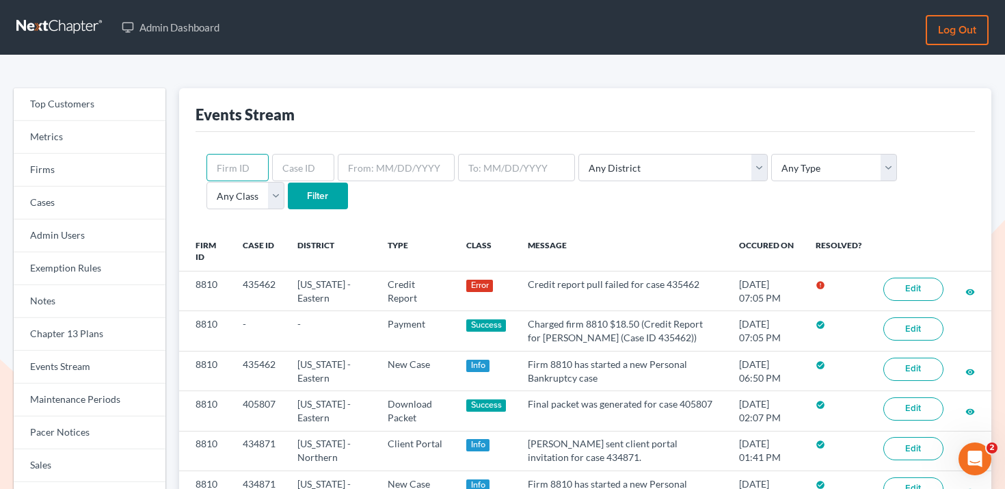
click at [241, 161] on input "text" at bounding box center [238, 167] width 62 height 27
paste input "2735"
type input "2735"
click at [288, 194] on input "Filter" at bounding box center [318, 196] width 60 height 27
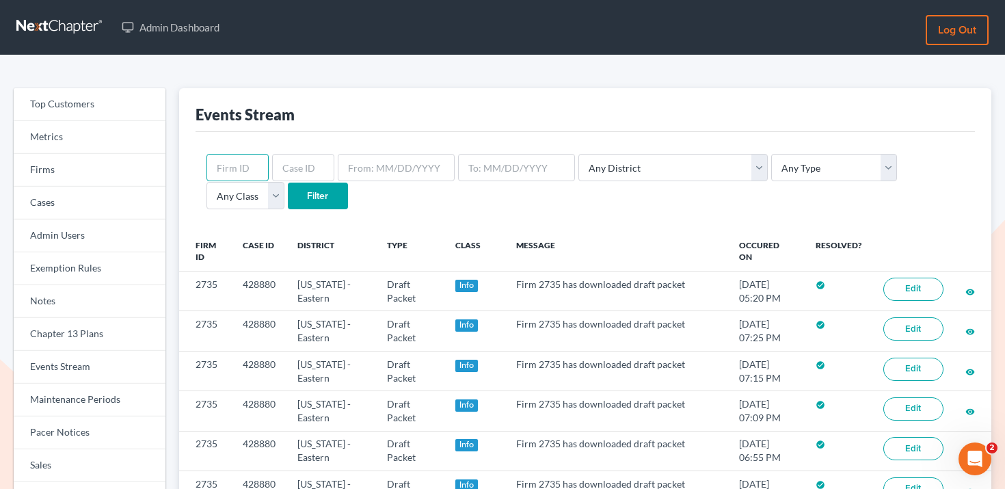
click at [224, 174] on input "text" at bounding box center [238, 167] width 62 height 27
paste input "1923"
type input "1923"
click at [288, 189] on input "Filter" at bounding box center [318, 196] width 60 height 27
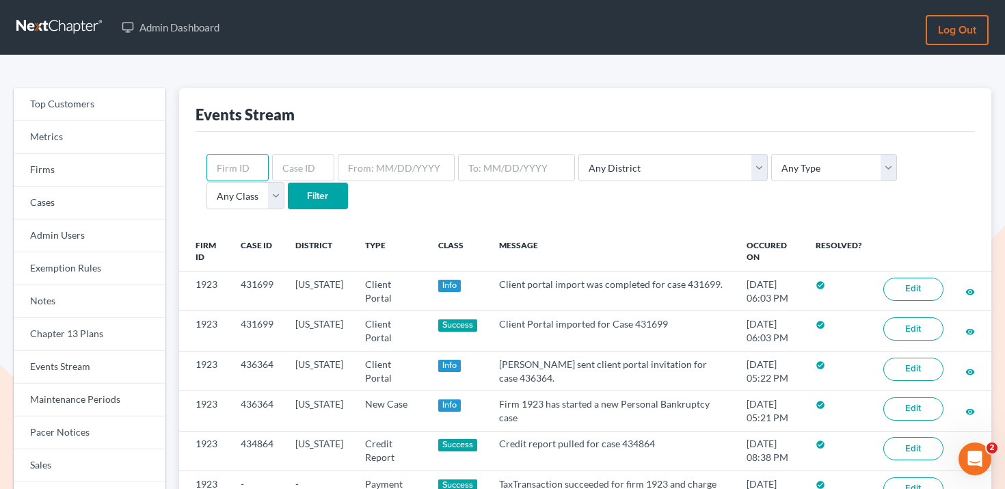
click at [241, 170] on input "text" at bounding box center [238, 167] width 62 height 27
paste input "6265"
type input "6265"
click at [288, 189] on input "Filter" at bounding box center [318, 196] width 60 height 27
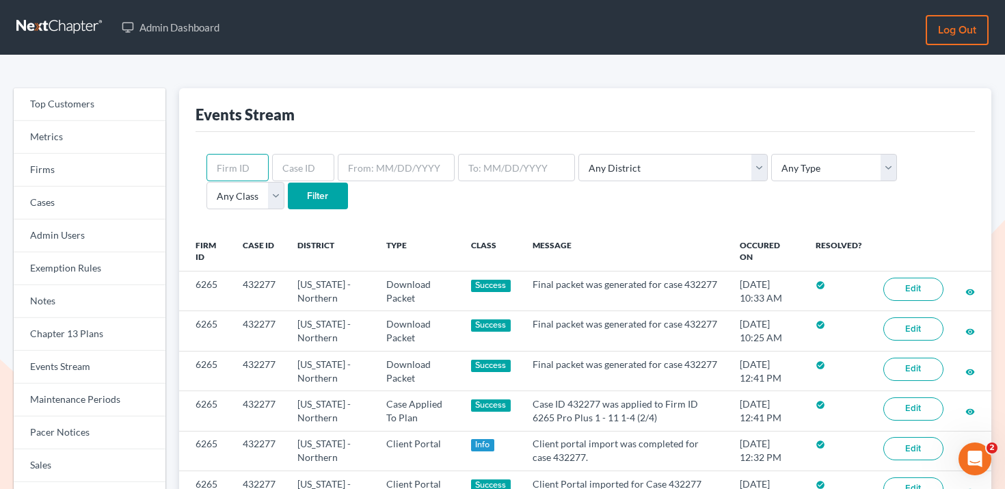
click at [239, 176] on input "text" at bounding box center [238, 167] width 62 height 27
paste input "3212"
type input "3212"
click at [288, 198] on input "Filter" at bounding box center [318, 196] width 60 height 27
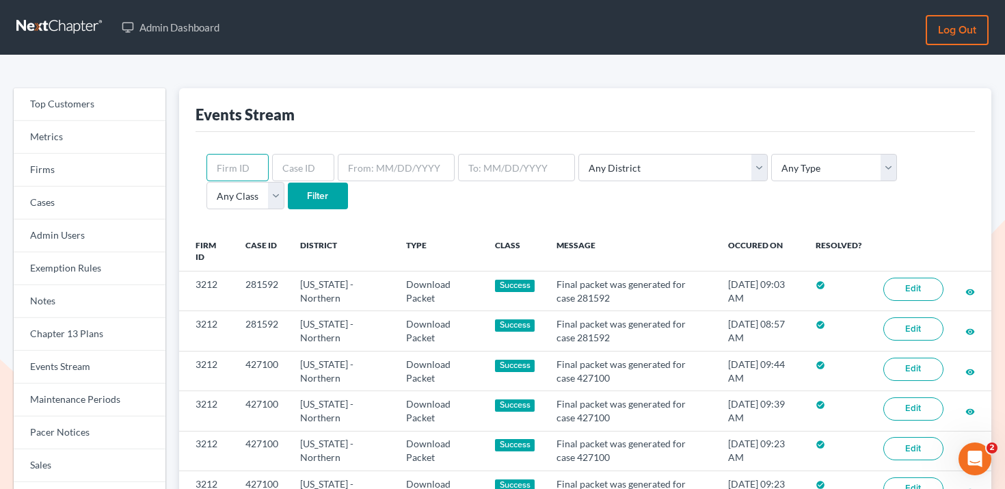
click at [249, 159] on input "text" at bounding box center [238, 167] width 62 height 27
click at [250, 157] on input "v" at bounding box center [238, 167] width 62 height 27
paste input "6629"
type input "6629"
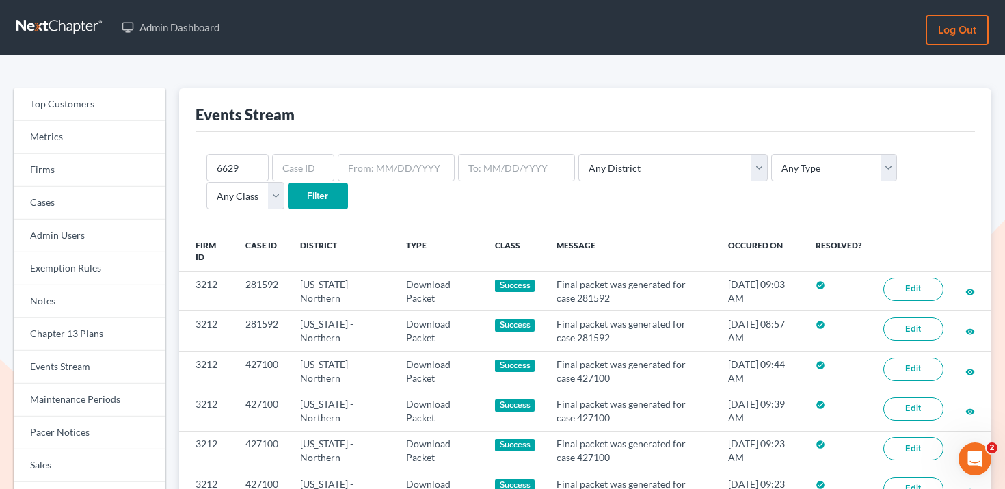
click at [288, 183] on input "Filter" at bounding box center [318, 196] width 60 height 27
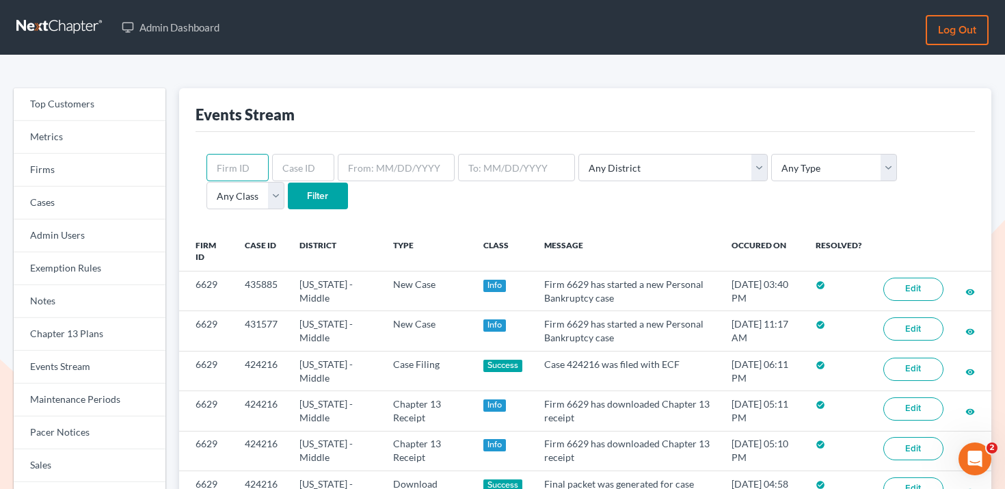
click at [231, 168] on input "text" at bounding box center [238, 167] width 62 height 27
paste input "6773"
type input "6773"
click at [288, 195] on input "Filter" at bounding box center [318, 196] width 60 height 27
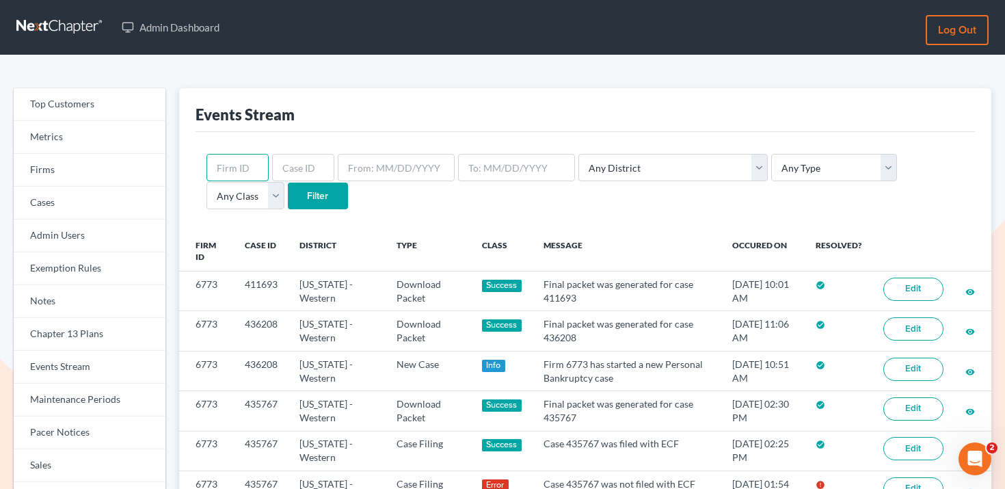
click at [227, 172] on input "text" at bounding box center [238, 167] width 62 height 27
paste input "5665"
type input "5665"
click at [288, 192] on input "Filter" at bounding box center [318, 196] width 60 height 27
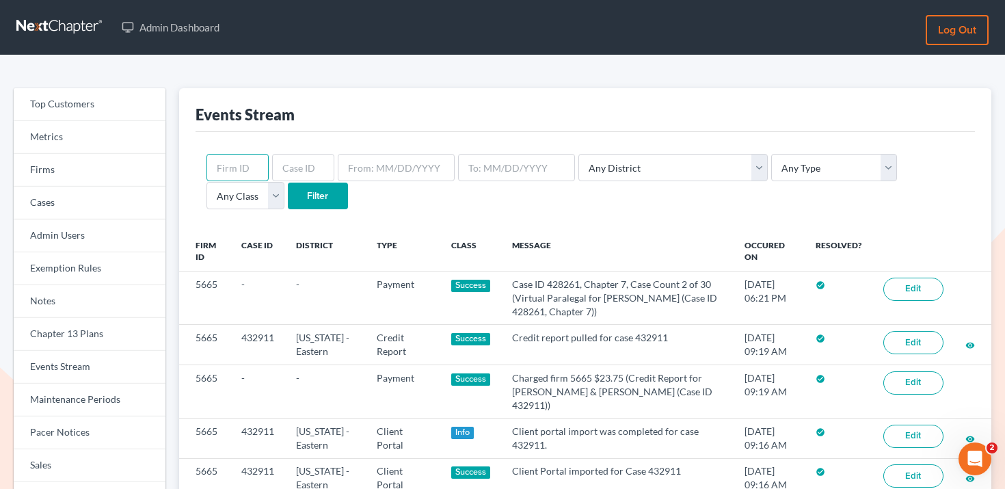
click at [249, 163] on input "text" at bounding box center [238, 167] width 62 height 27
paste input "3714"
type input "3714"
click at [288, 190] on input "Filter" at bounding box center [318, 196] width 60 height 27
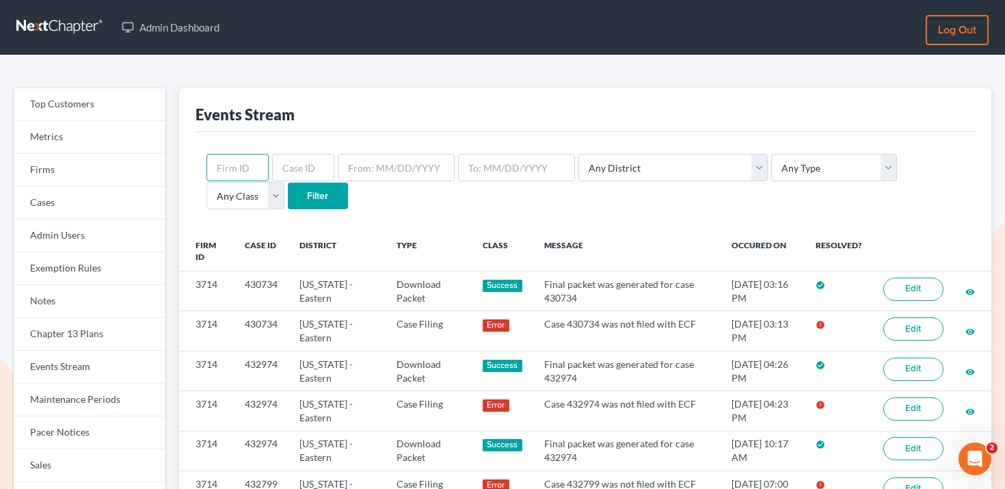
click at [254, 161] on input "text" at bounding box center [238, 167] width 62 height 27
paste input "10771"
type input "10771"
click at [288, 188] on input "Filter" at bounding box center [318, 196] width 60 height 27
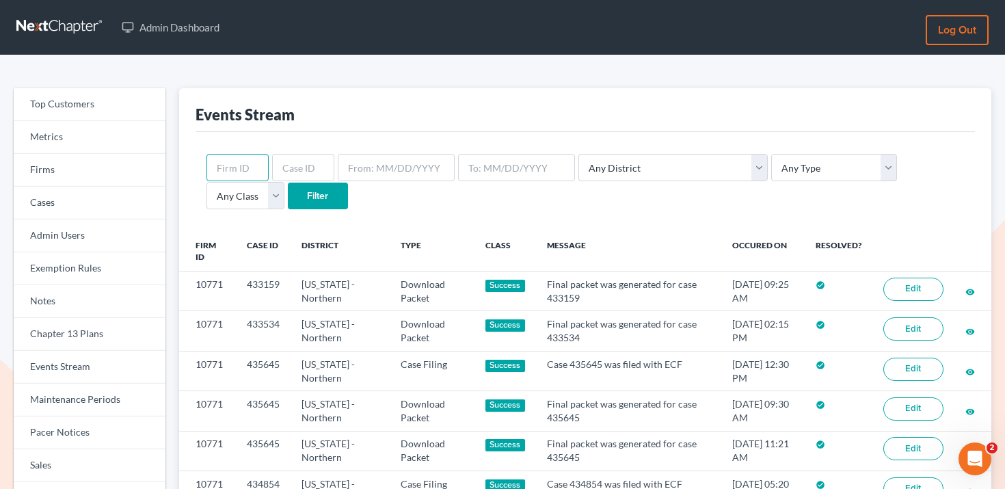
click at [235, 171] on input "text" at bounding box center [238, 167] width 62 height 27
paste input "2842"
type input "2842"
click at [288, 197] on input "Filter" at bounding box center [318, 196] width 60 height 27
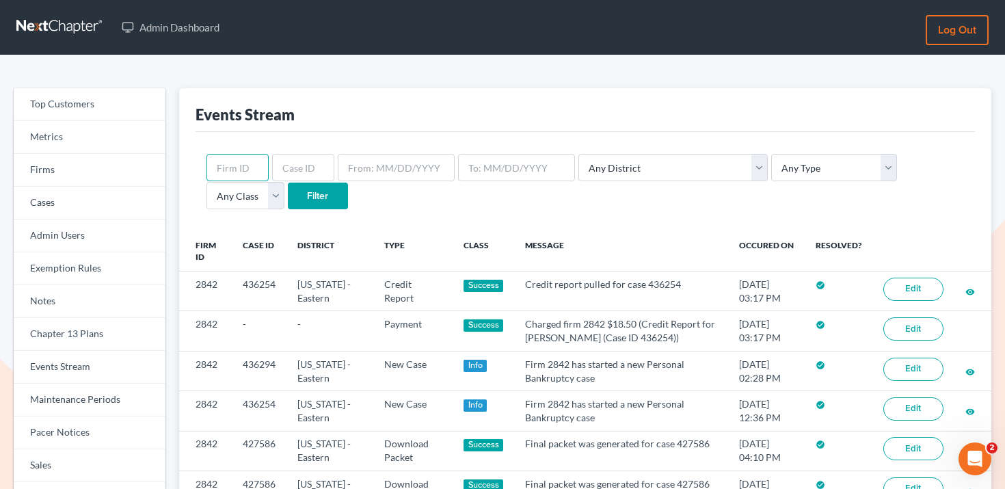
click at [224, 155] on input "text" at bounding box center [238, 167] width 62 height 27
paste input "9253"
type input "9253"
click at [288, 189] on input "Filter" at bounding box center [318, 196] width 60 height 27
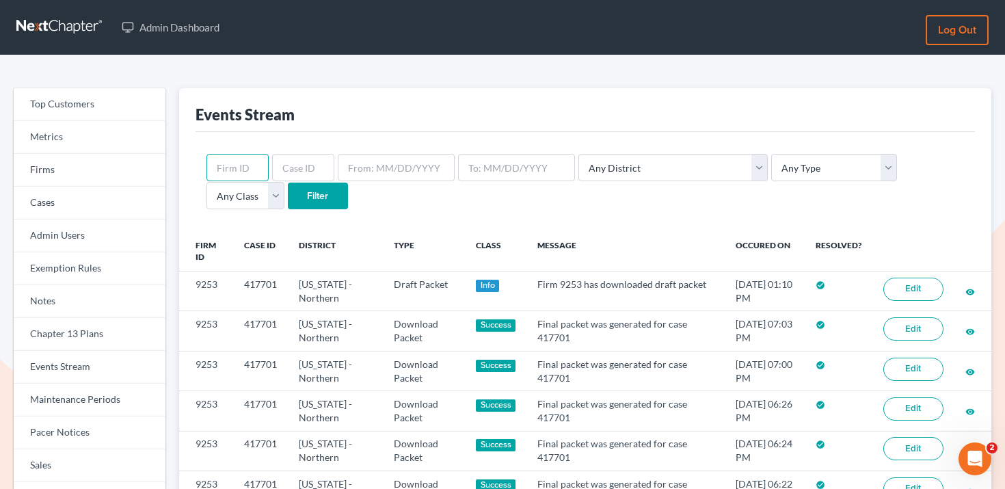
click at [241, 163] on input "text" at bounding box center [238, 167] width 62 height 27
paste input "4427"
type input "4427"
click at [288, 198] on input "Filter" at bounding box center [318, 196] width 60 height 27
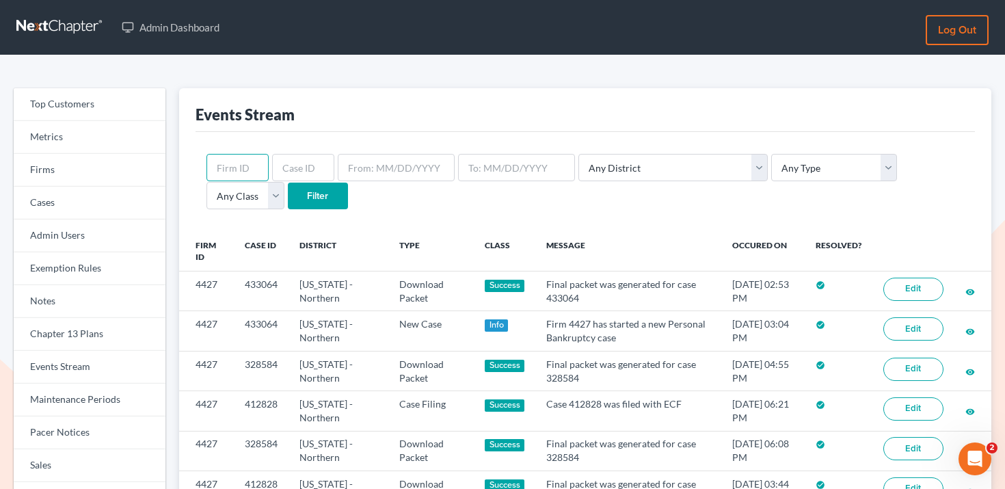
click at [252, 163] on input "text" at bounding box center [238, 167] width 62 height 27
paste input "2056"
type input "2056"
click at [288, 185] on input "Filter" at bounding box center [318, 196] width 60 height 27
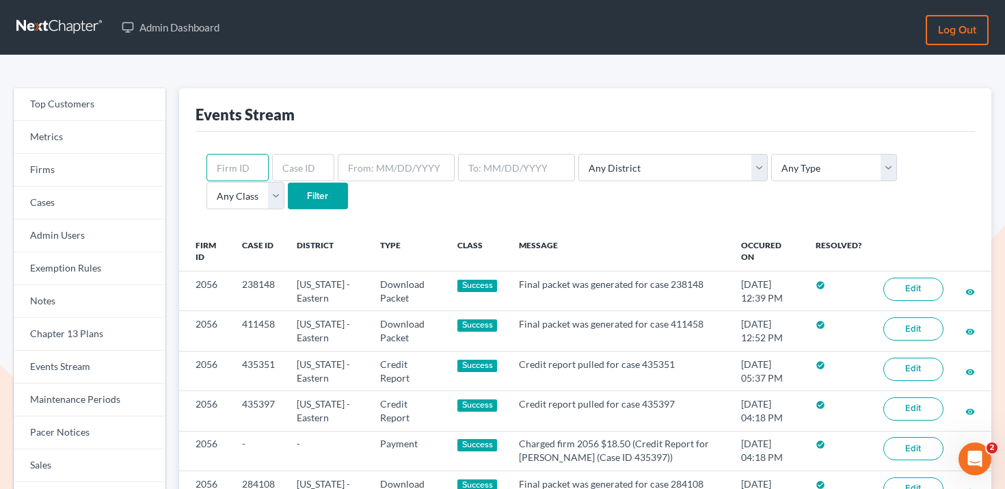
click at [237, 157] on input "text" at bounding box center [238, 167] width 62 height 27
paste input "10420"
click at [237, 177] on input "10420" at bounding box center [238, 167] width 62 height 27
type input "10420"
click at [288, 192] on input "Filter" at bounding box center [318, 196] width 60 height 27
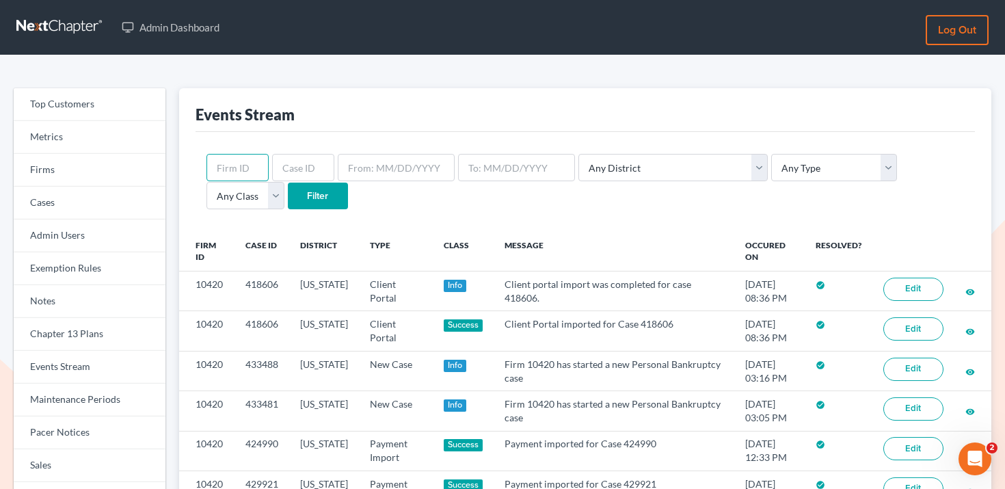
click at [246, 164] on input "text" at bounding box center [238, 167] width 62 height 27
paste input "6808"
type input "6808"
click at [288, 194] on input "Filter" at bounding box center [318, 196] width 60 height 27
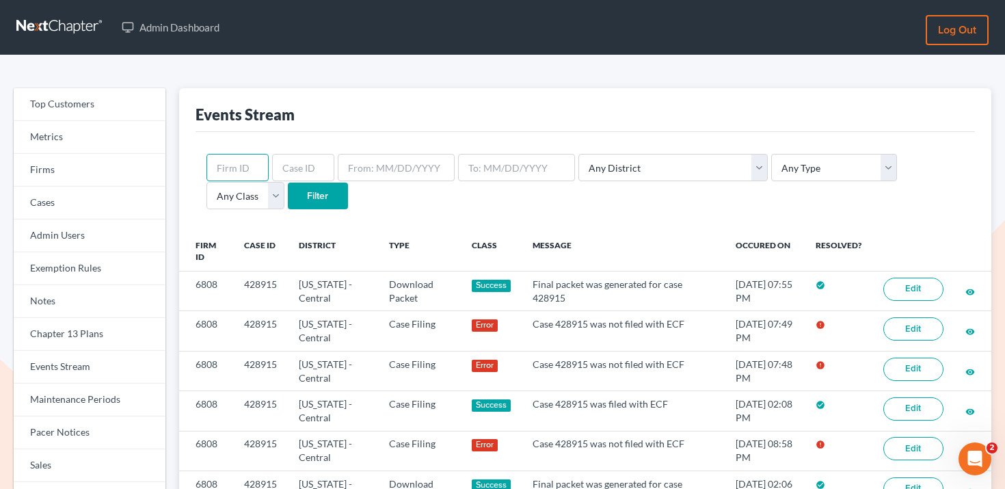
click at [244, 161] on input "text" at bounding box center [238, 167] width 62 height 27
paste input "6039"
type input "6039"
click at [288, 195] on input "Filter" at bounding box center [318, 196] width 60 height 27
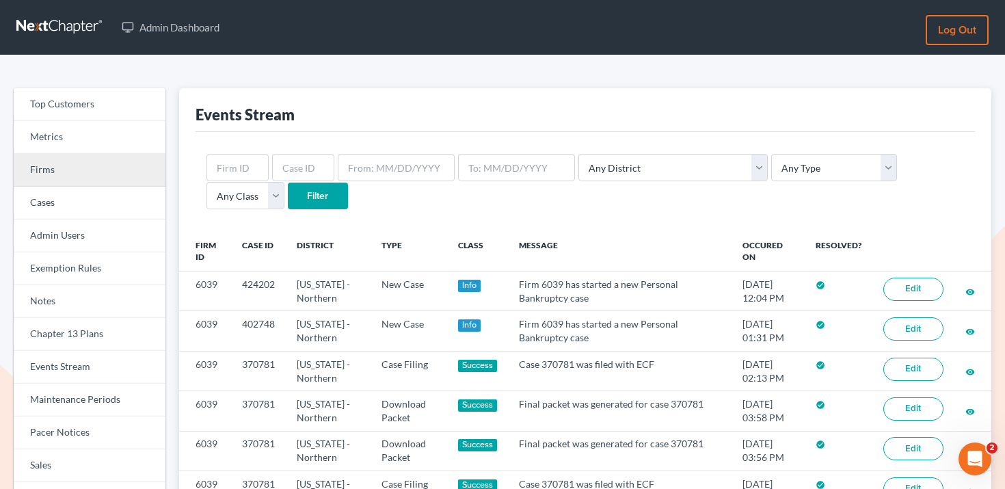
click at [95, 172] on link "Firms" at bounding box center [90, 170] width 152 height 33
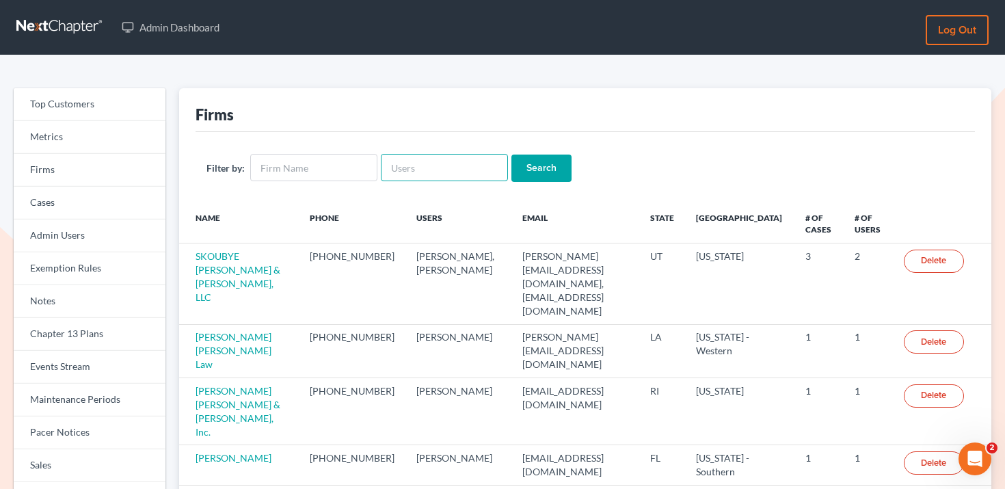
click at [412, 171] on input "text" at bounding box center [444, 167] width 127 height 27
paste input "[PERSON_NAME][EMAIL_ADDRESS][DOMAIN_NAME]"
type input "[PERSON_NAME][EMAIL_ADDRESS][DOMAIN_NAME]"
click at [554, 155] on input "Search" at bounding box center [542, 168] width 60 height 27
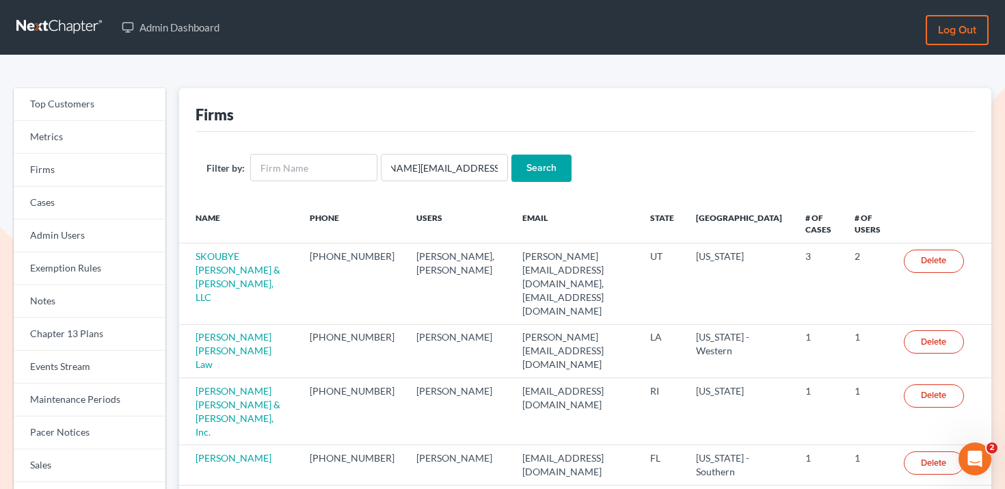
scroll to position [0, 0]
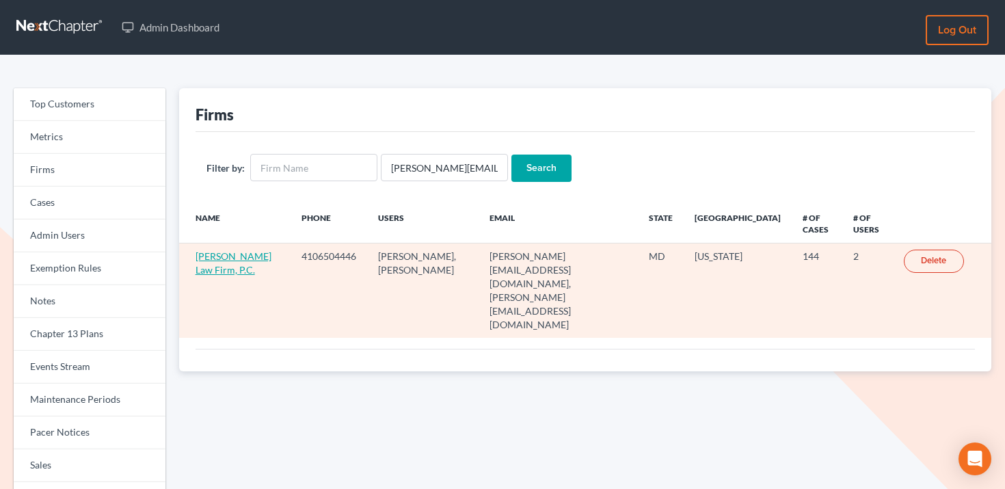
click at [228, 260] on link "[PERSON_NAME] Law Firm, P.C." at bounding box center [234, 262] width 76 height 25
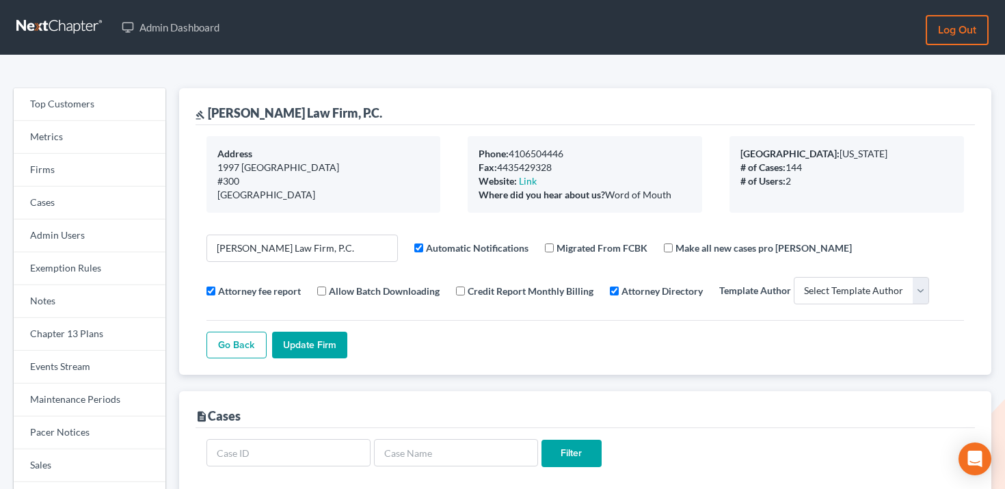
select select
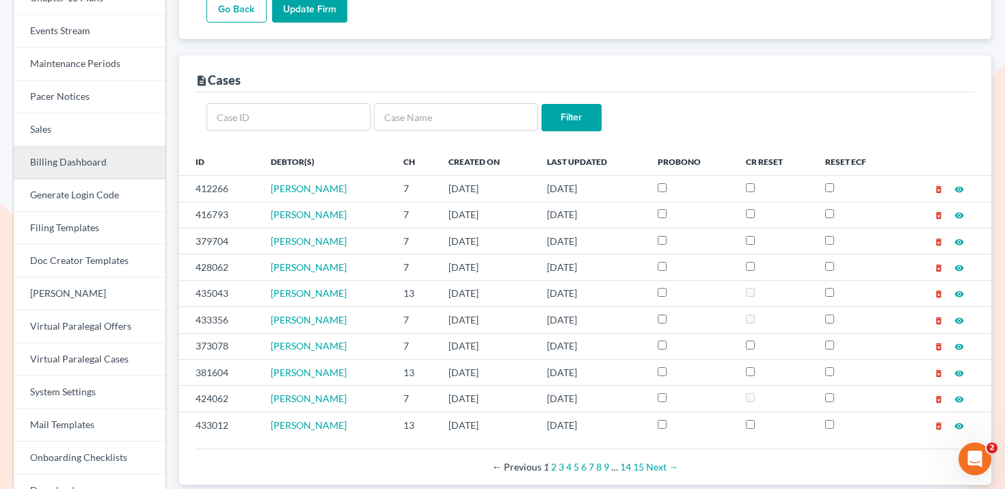
click at [85, 166] on link "Billing Dashboard" at bounding box center [90, 162] width 152 height 33
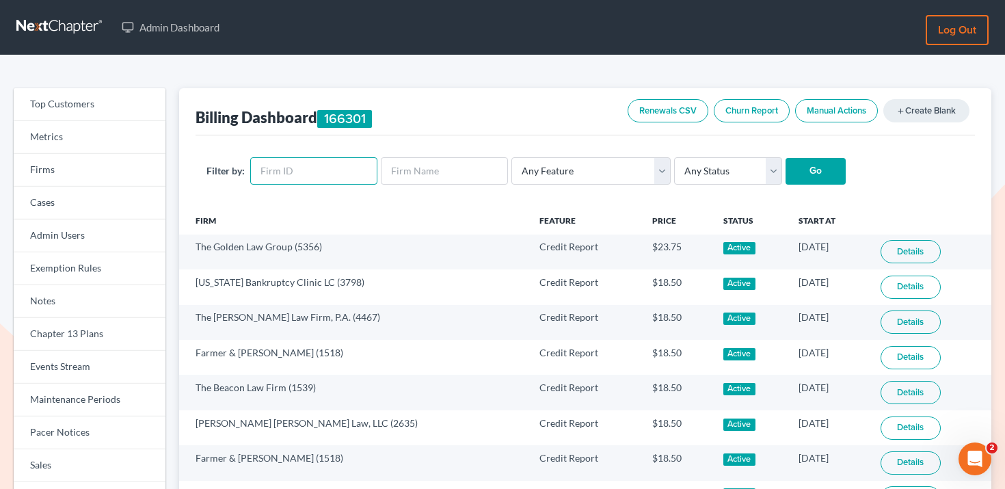
click at [324, 167] on input "text" at bounding box center [313, 170] width 127 height 27
paste input "11161"
type input "11161"
click at [747, 170] on select "Any Status Active Inactive Pending Expired Error Pending Charges" at bounding box center [728, 170] width 108 height 27
select select "active"
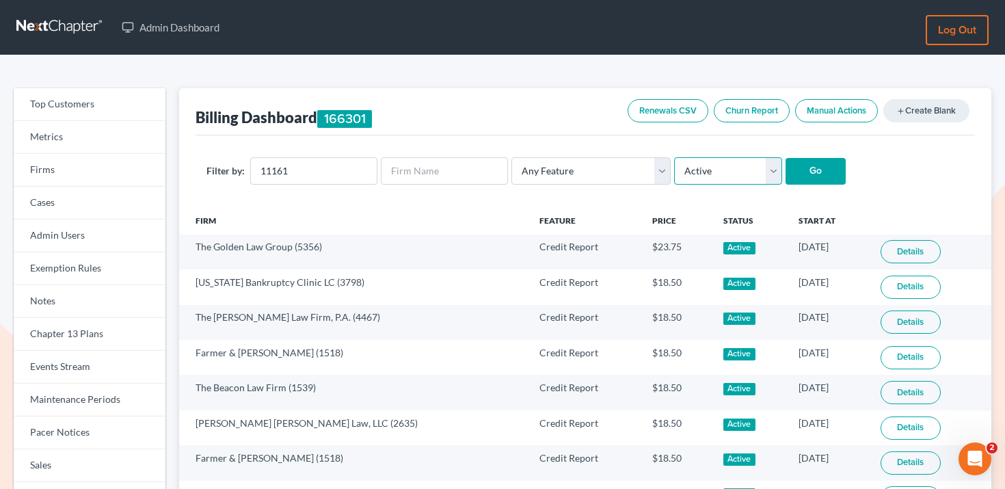
click at [674, 157] on select "Any Status Active Inactive Pending Expired Error Pending Charges" at bounding box center [728, 170] width 108 height 27
click at [797, 172] on input "Go" at bounding box center [816, 171] width 60 height 27
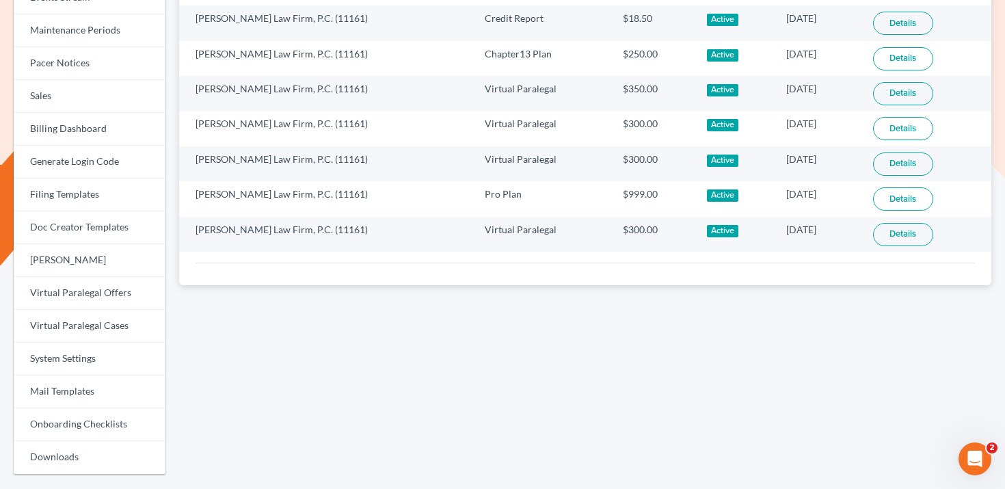
scroll to position [369, 0]
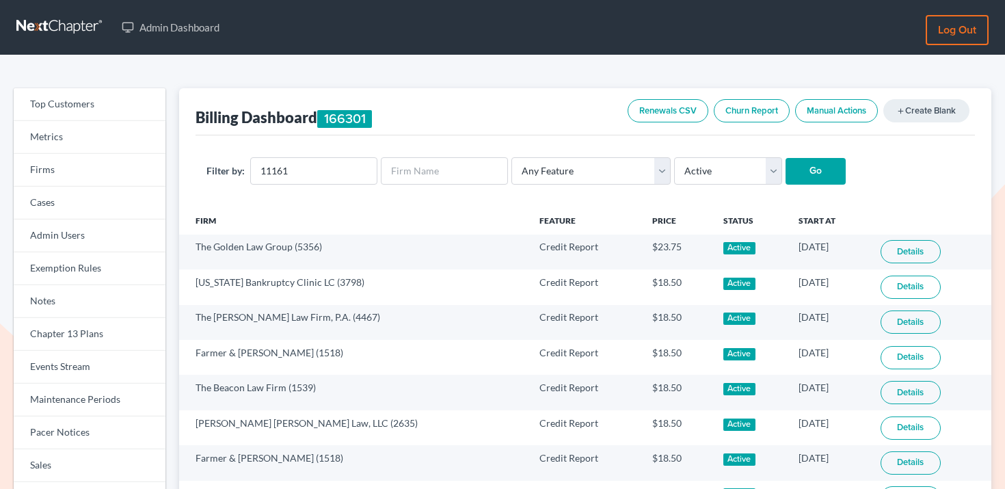
select select "active"
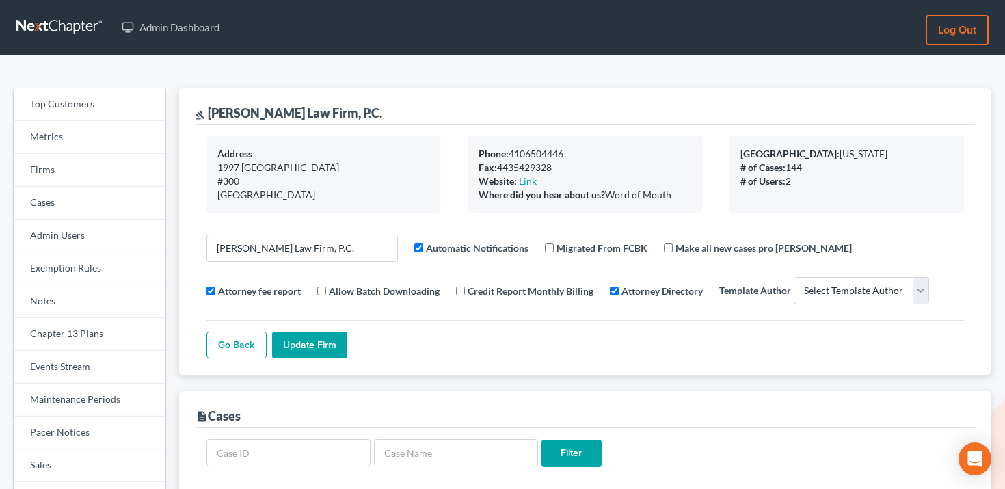
select select
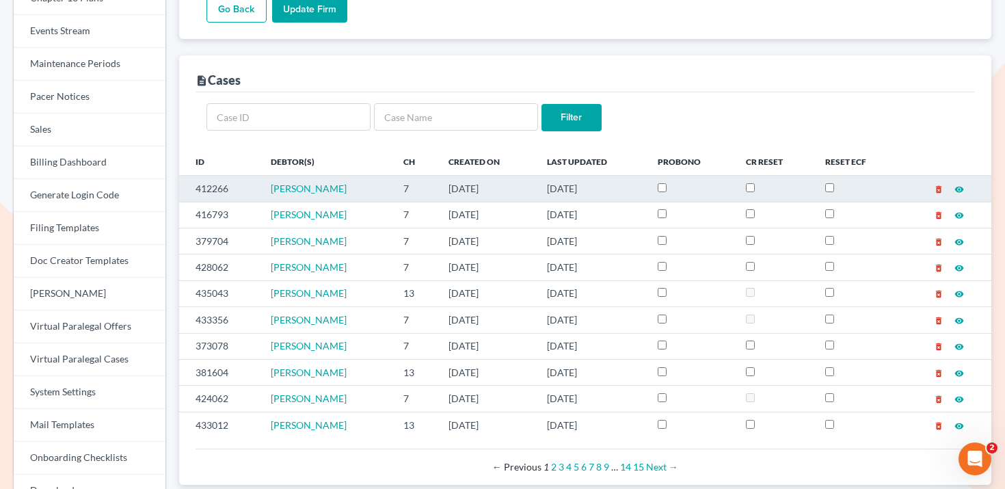
click at [208, 189] on td "412266" at bounding box center [219, 189] width 81 height 26
copy td "412266"
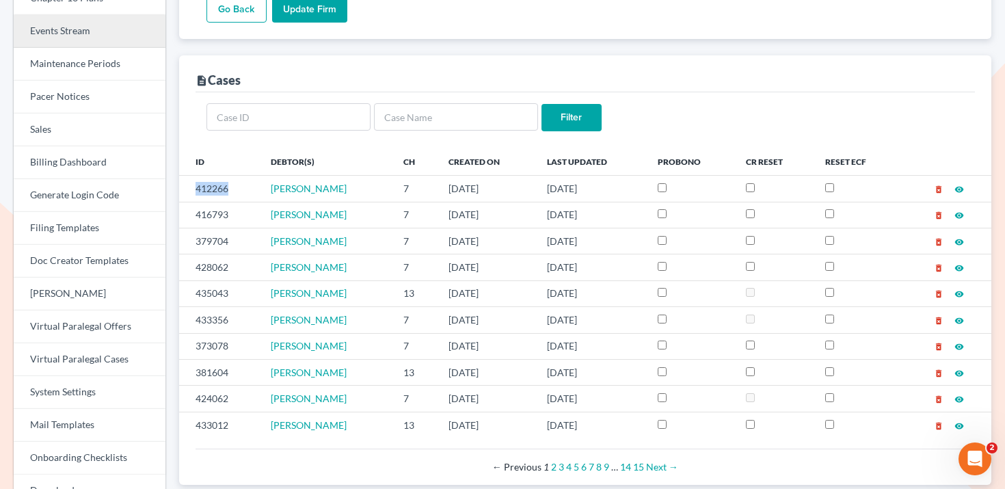
click at [100, 29] on link "Events Stream" at bounding box center [90, 31] width 152 height 33
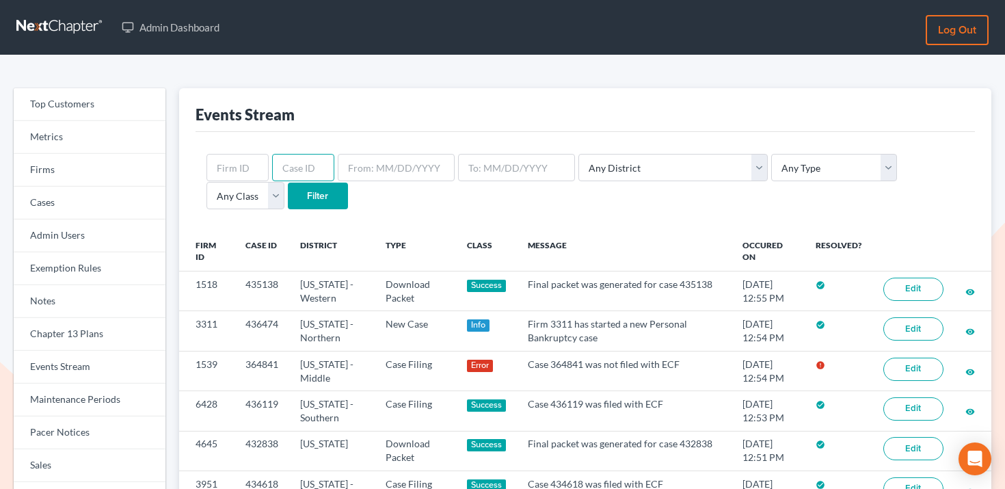
click at [326, 158] on input "text" at bounding box center [303, 167] width 62 height 27
paste input "412266"
type input "412266"
click at [288, 204] on input "Filter" at bounding box center [318, 196] width 60 height 27
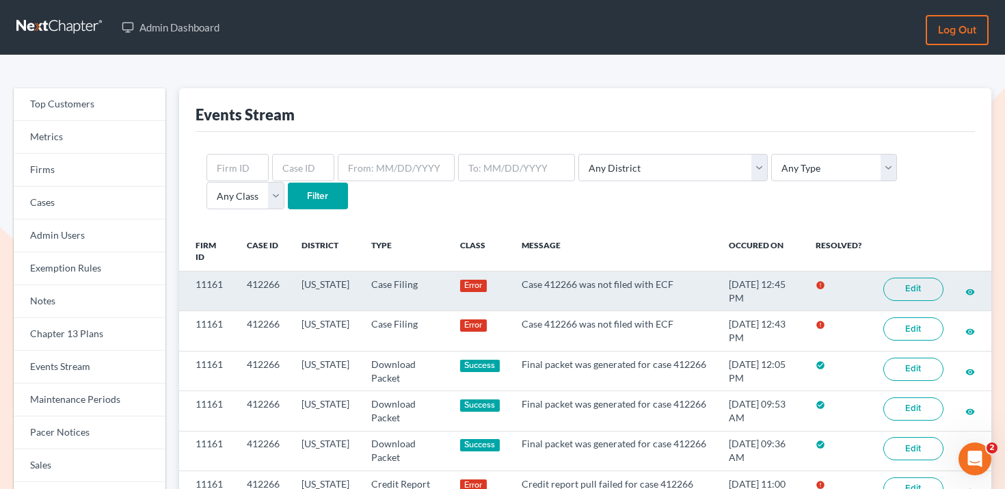
click at [908, 281] on link "Edit" at bounding box center [914, 289] width 60 height 23
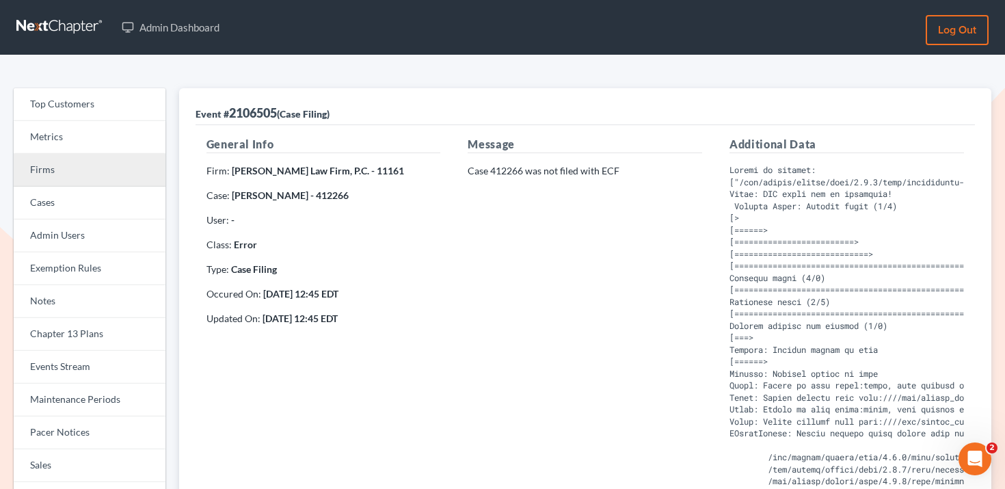
click at [109, 171] on link "Firms" at bounding box center [90, 170] width 152 height 33
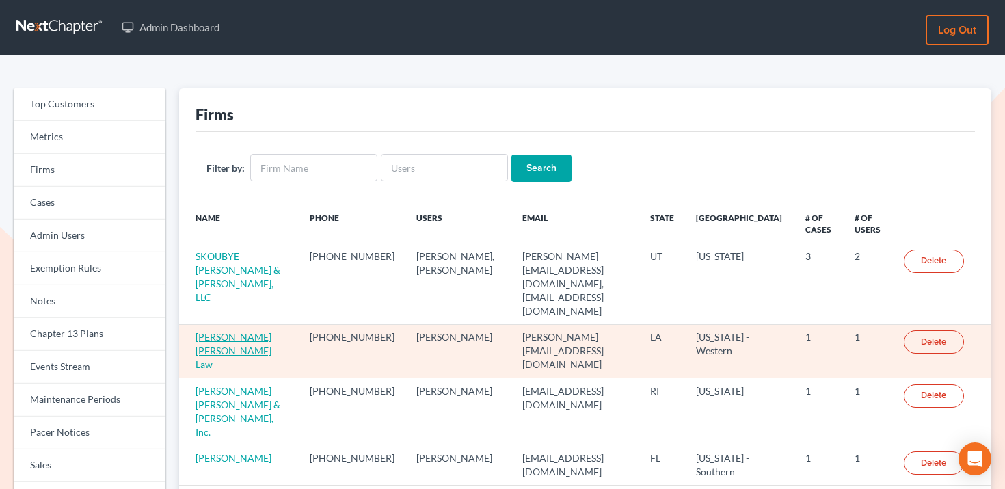
click at [244, 331] on link "[PERSON_NAME] [PERSON_NAME] Law" at bounding box center [234, 350] width 76 height 39
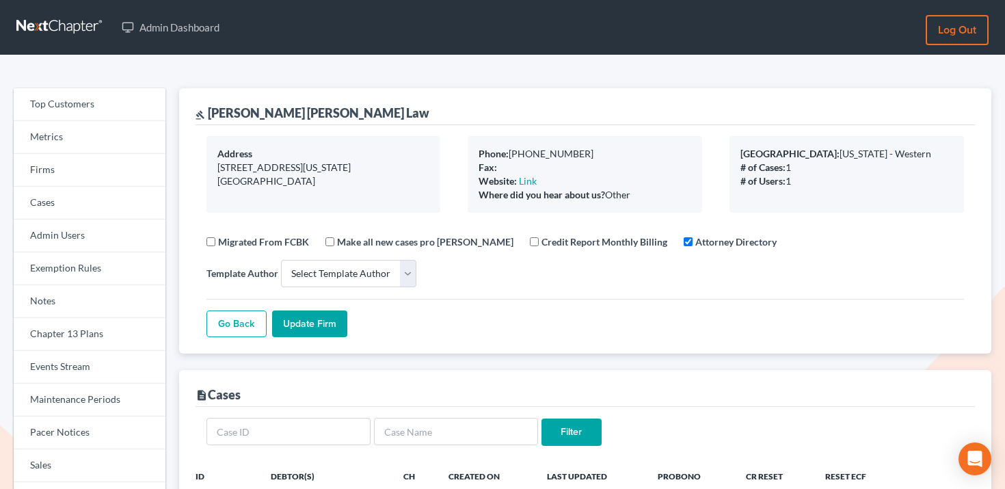
select select
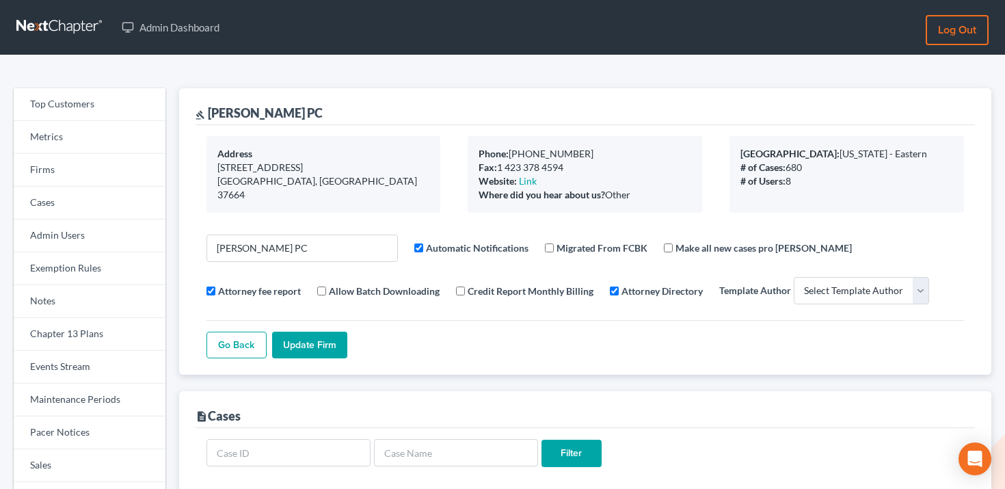
select select
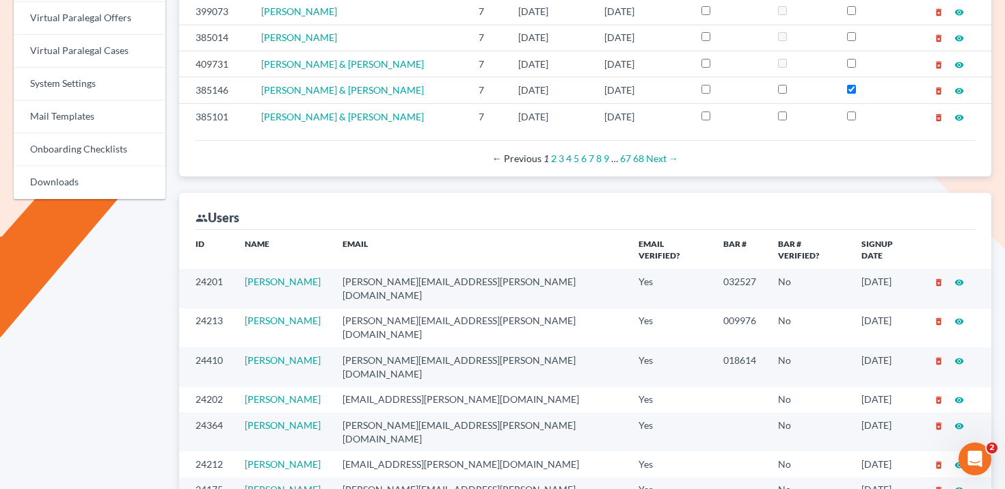
scroll to position [737, 0]
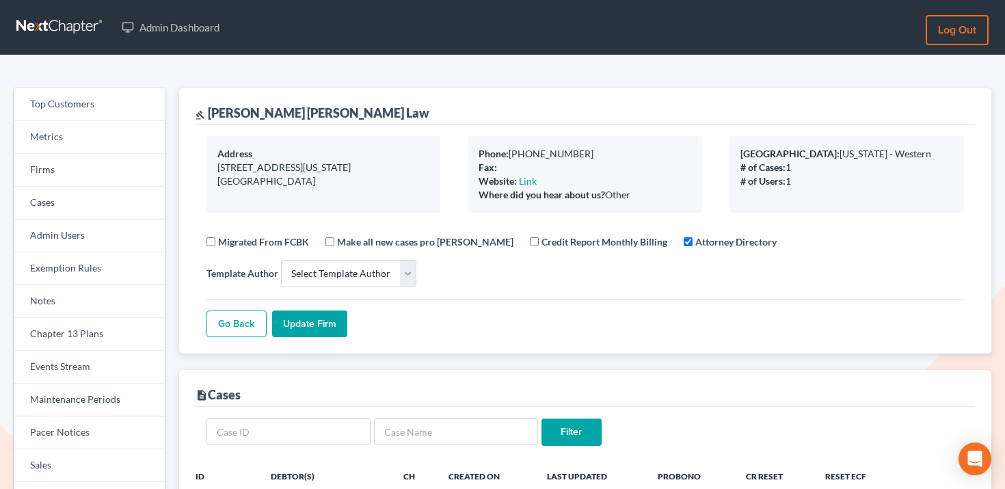
select select
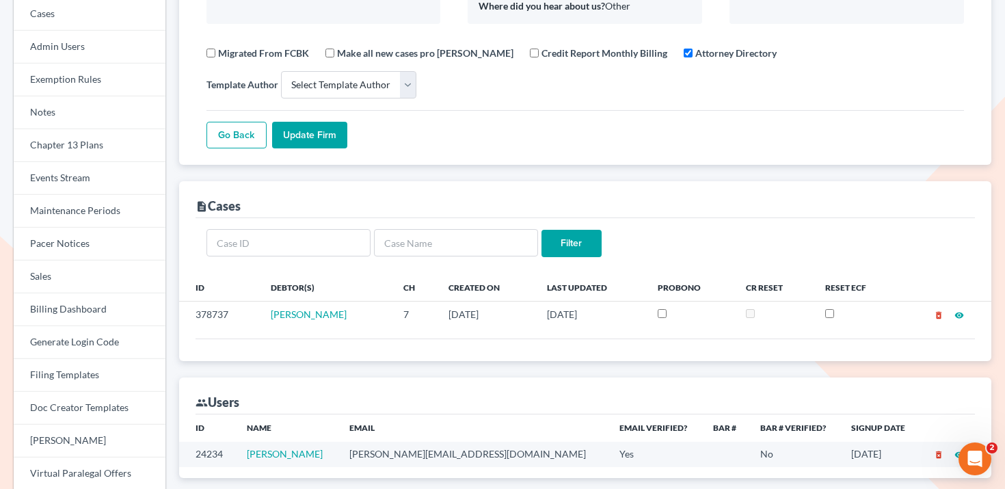
scroll to position [155, 0]
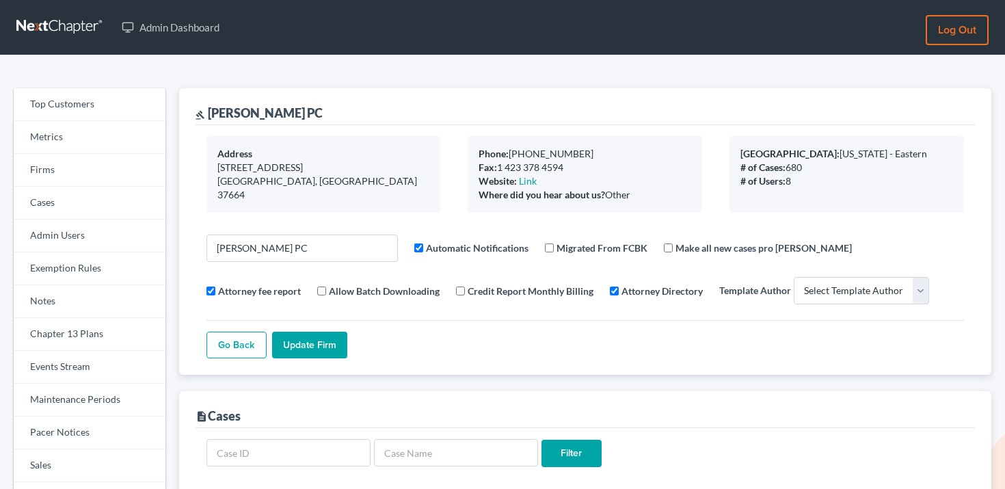
select select
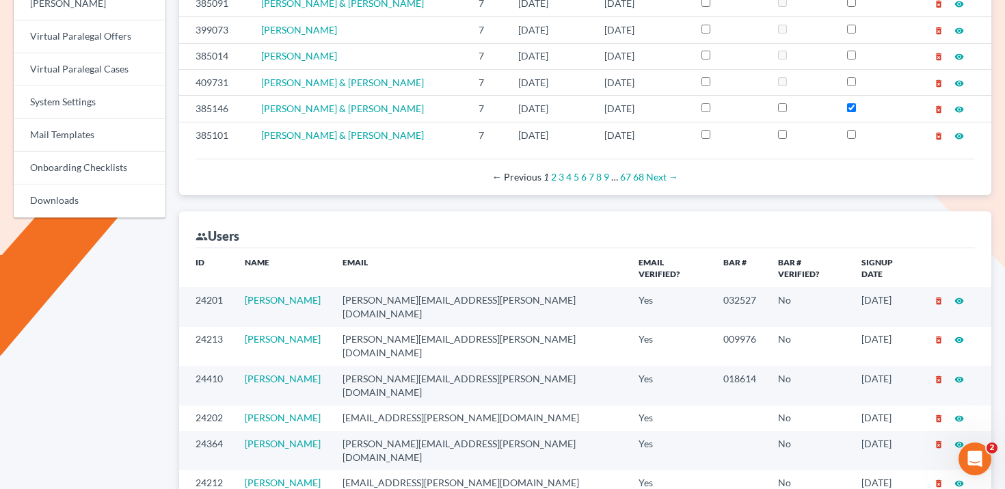
scroll to position [776, 0]
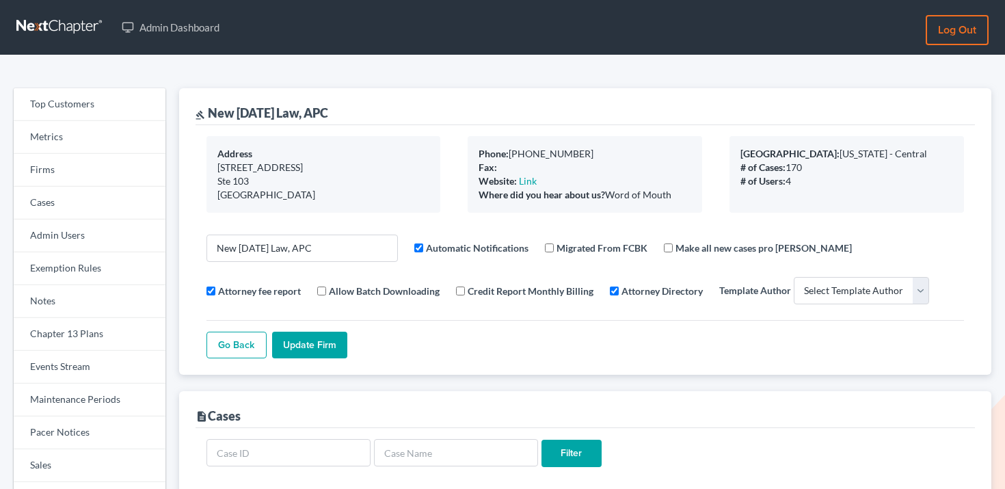
select select
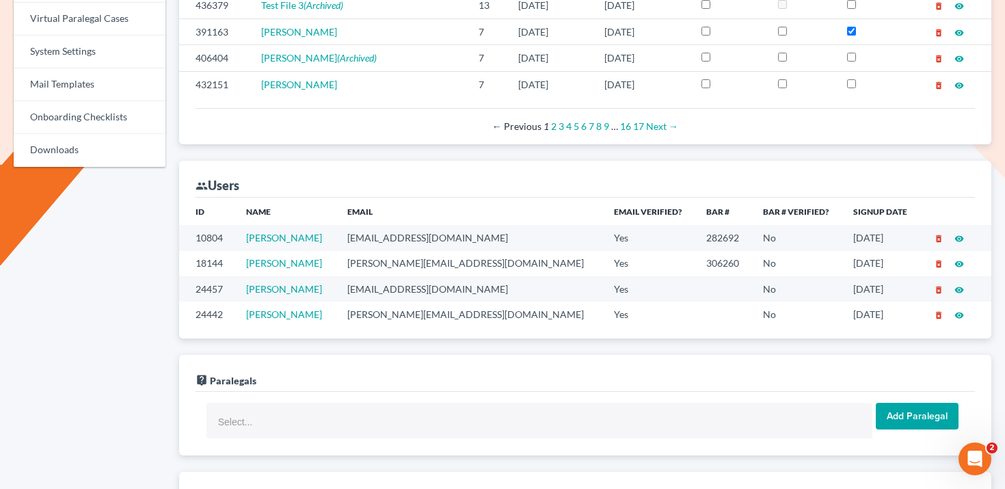
scroll to position [678, 0]
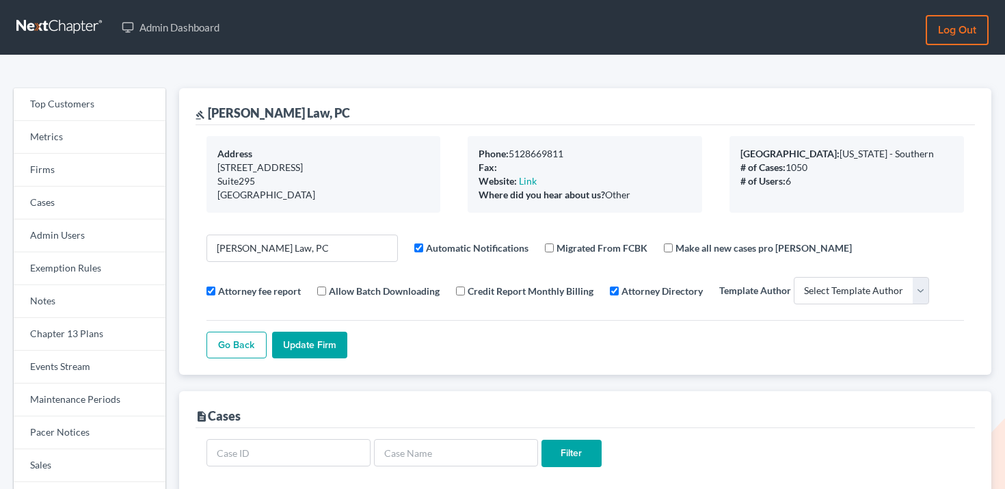
select select
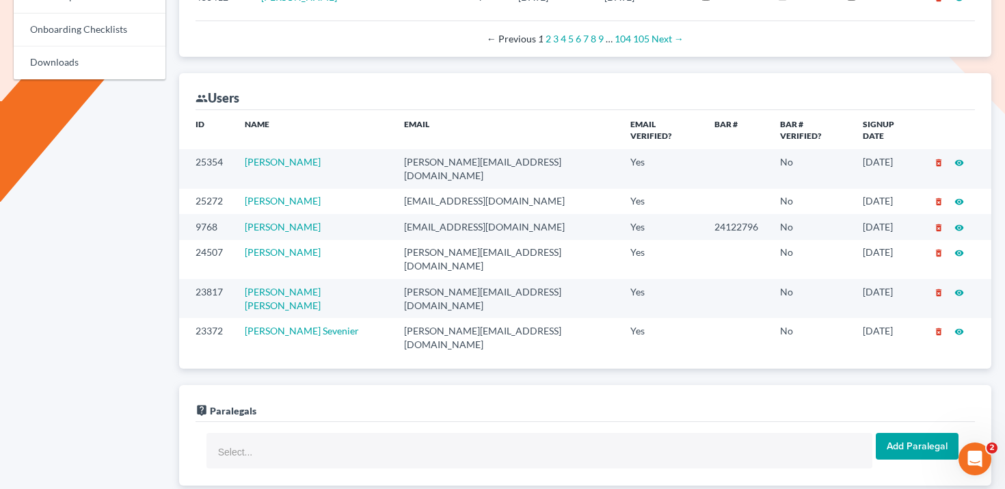
scroll to position [784, 0]
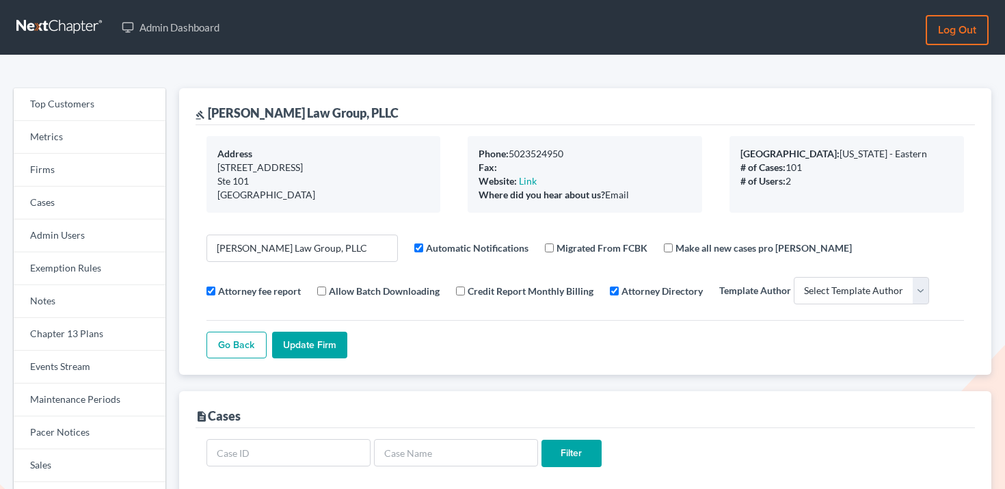
select select
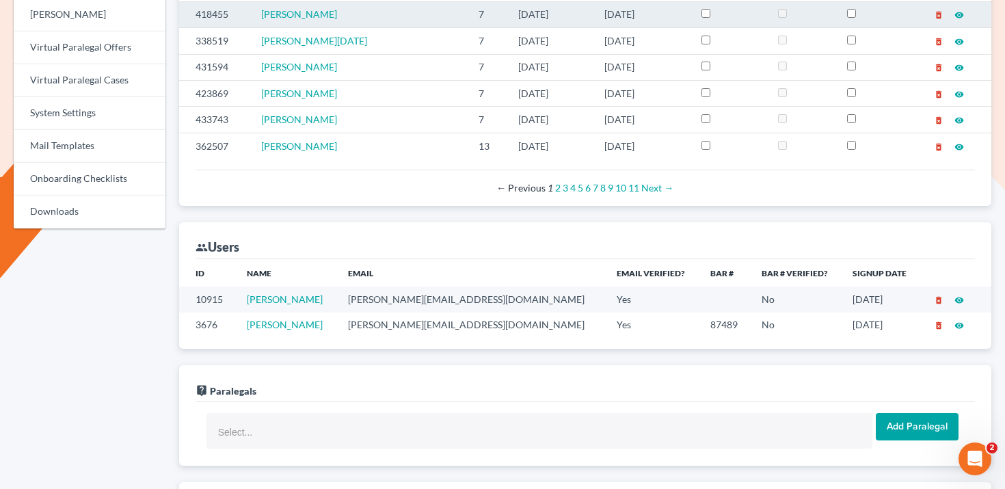
scroll to position [779, 0]
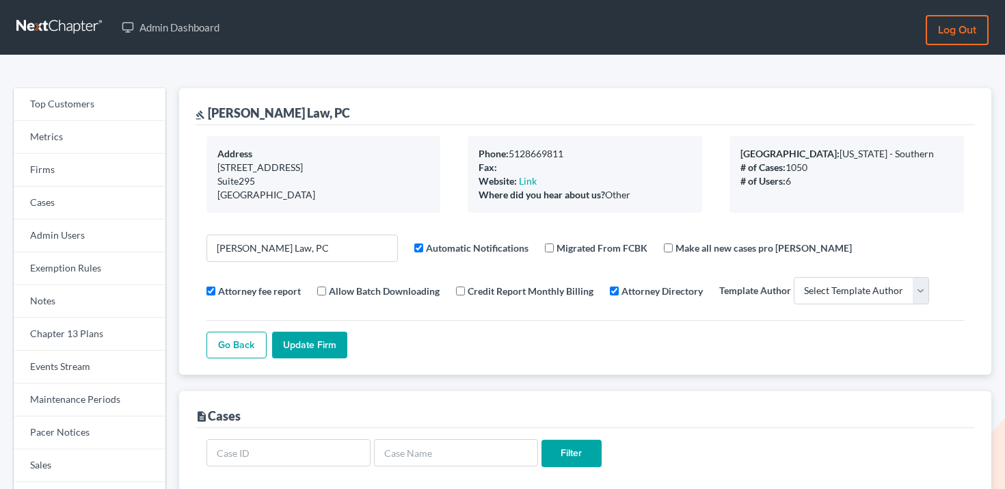
select select
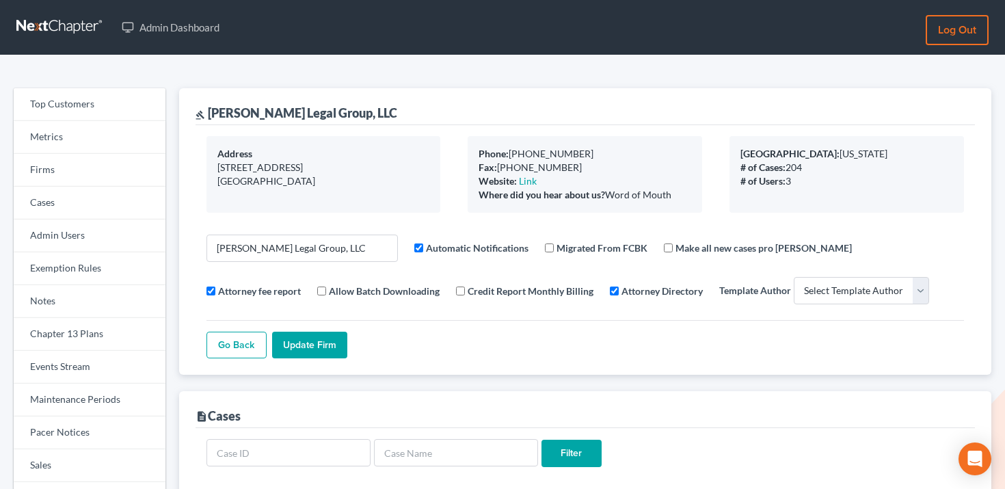
select select
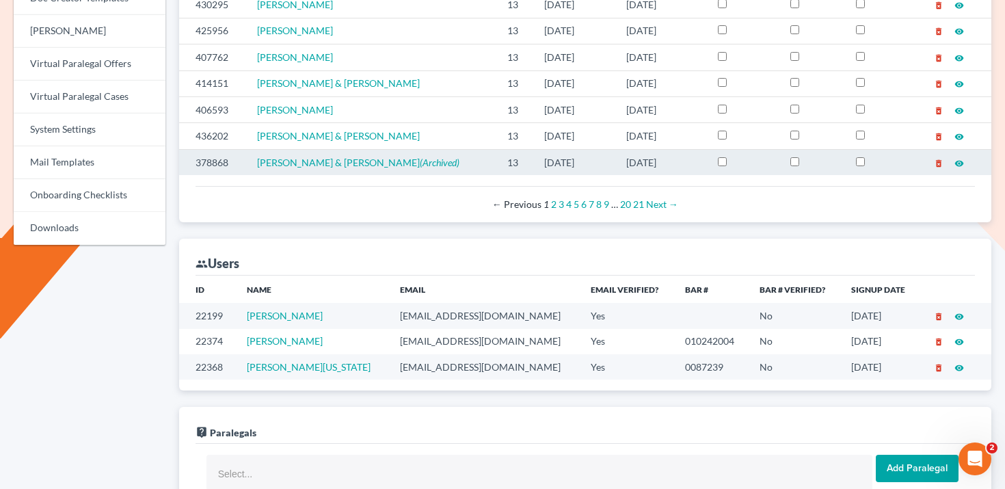
scroll to position [605, 0]
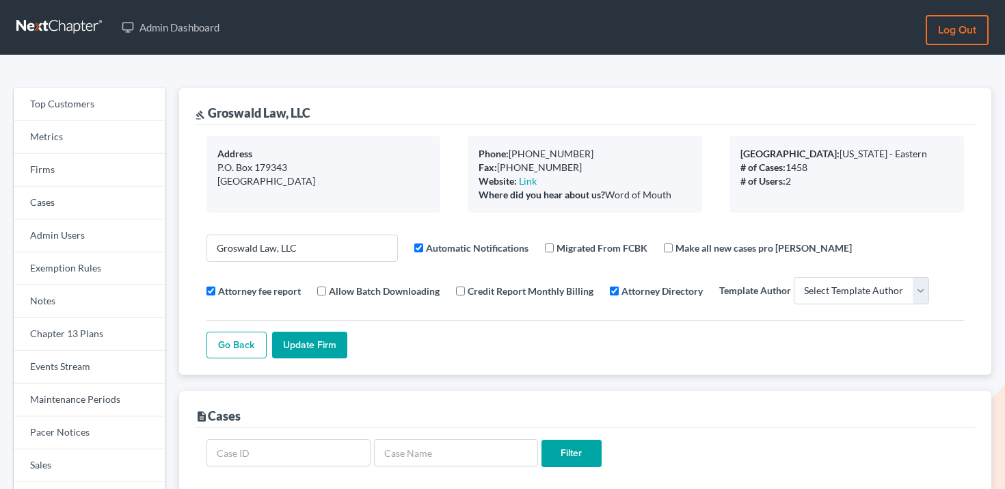
select select
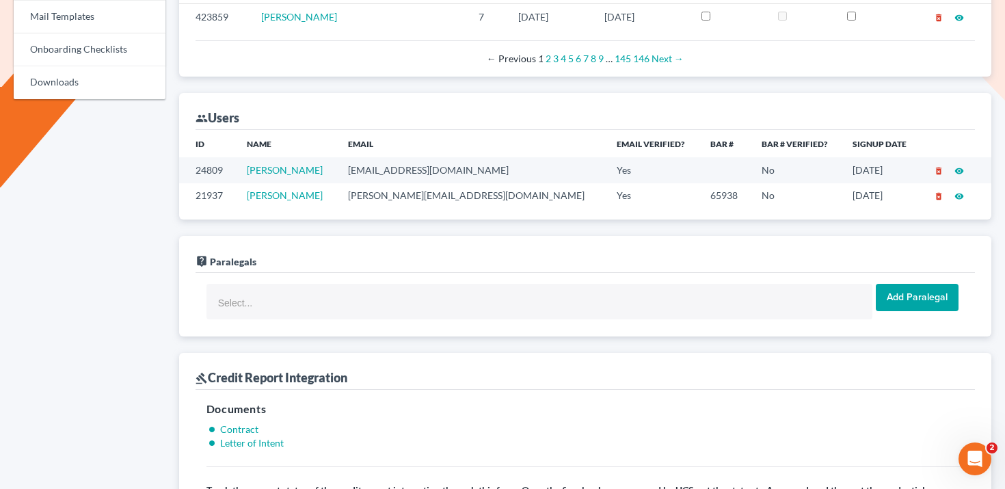
scroll to position [750, 0]
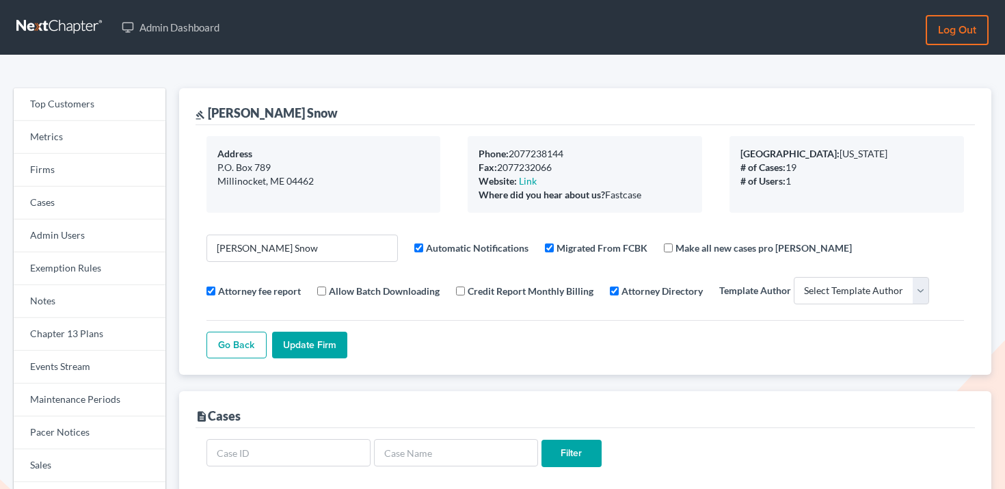
select select
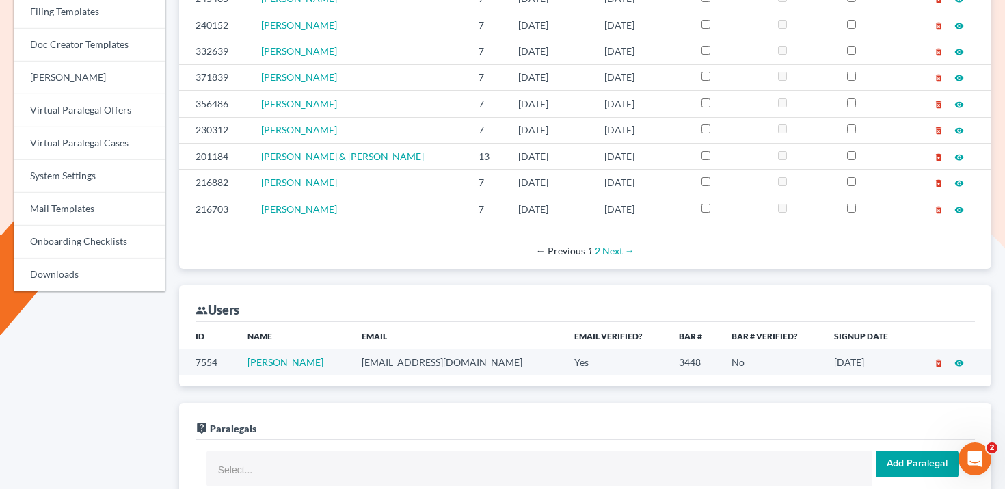
scroll to position [568, 0]
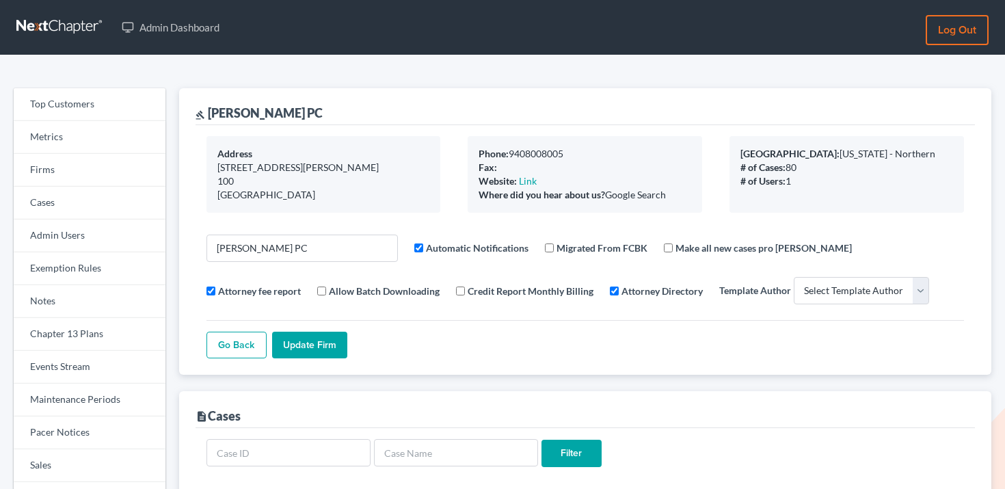
select select
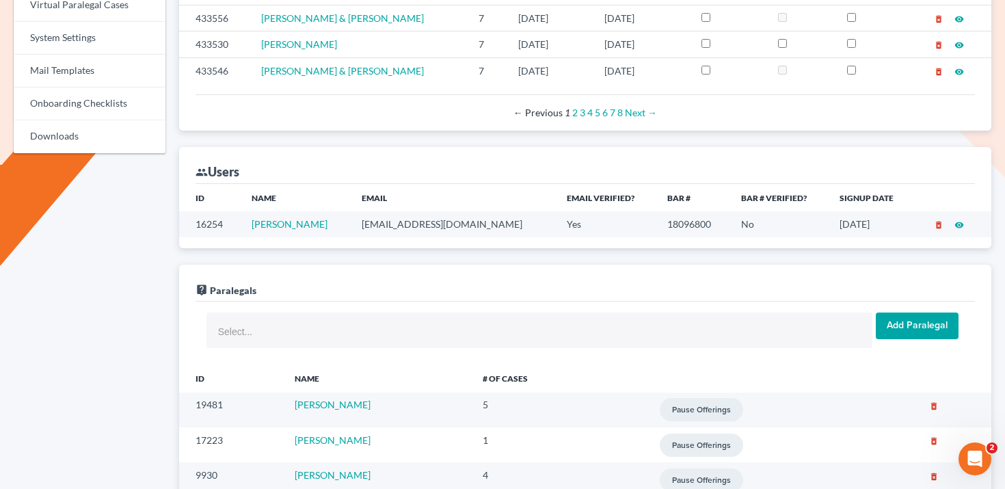
scroll to position [695, 0]
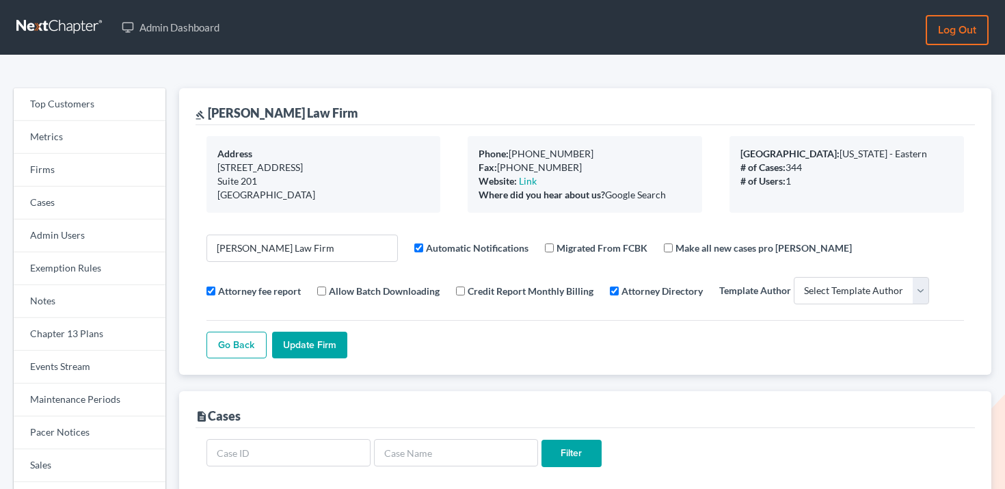
select select
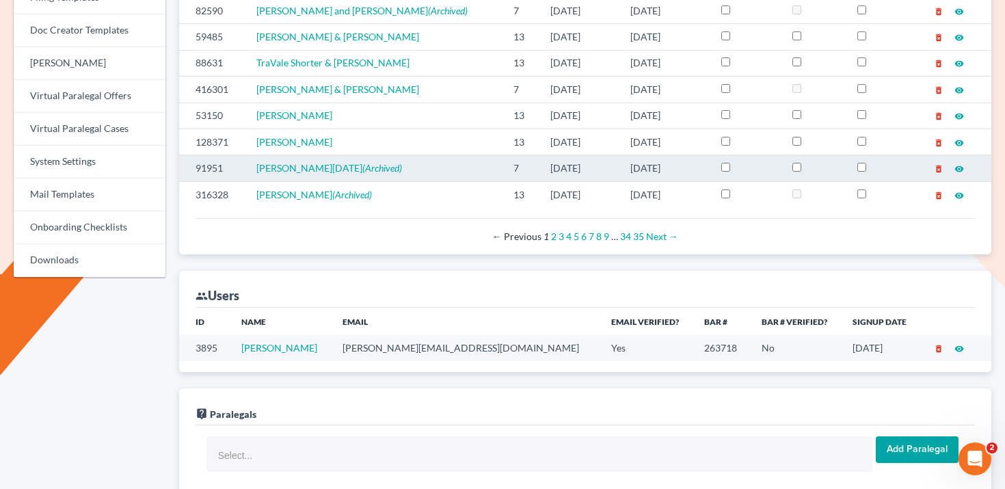
scroll to position [589, 0]
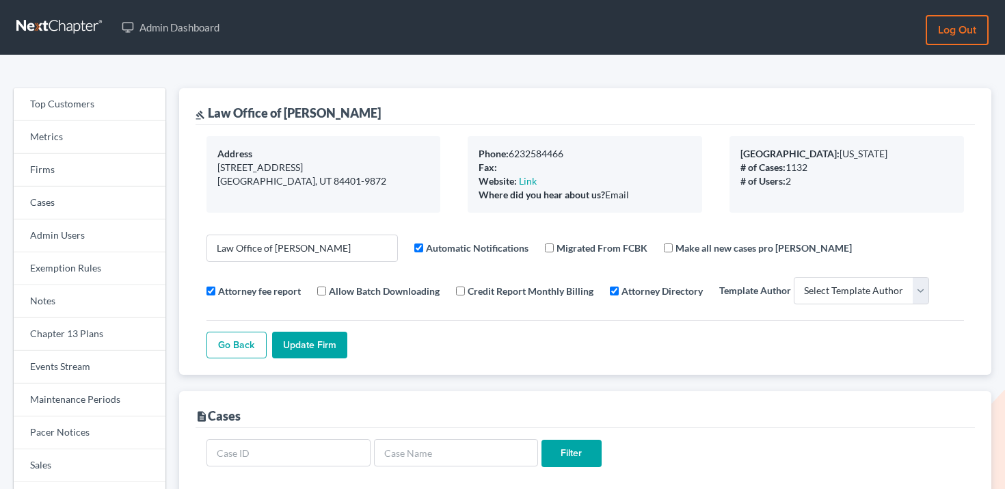
select select
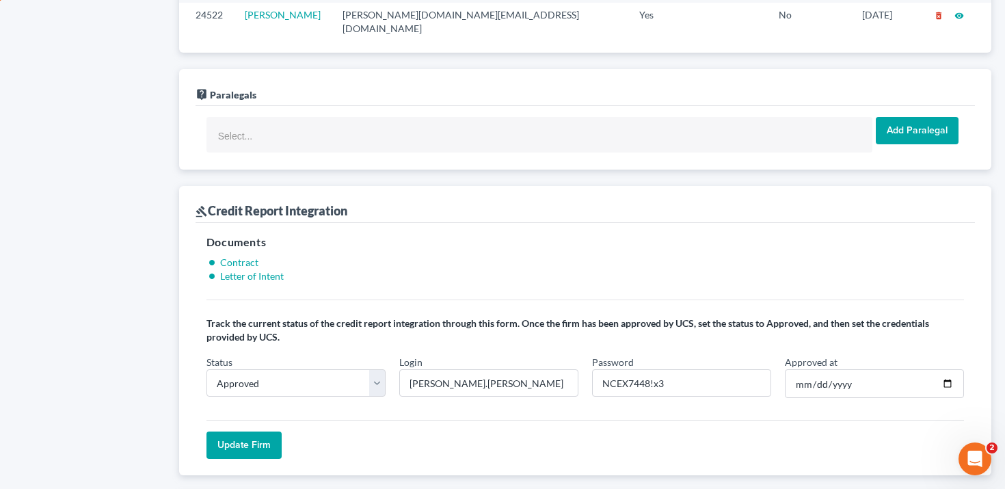
scroll to position [702, 0]
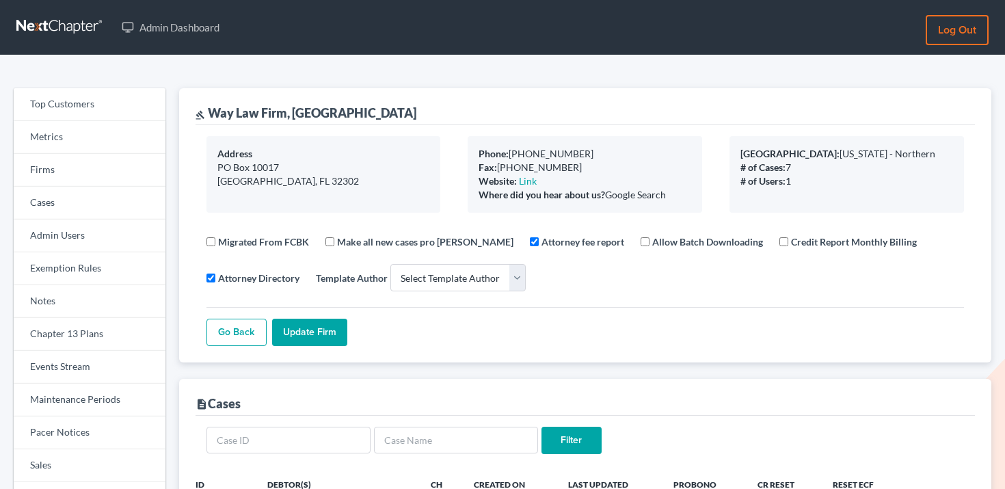
select select
click at [109, 172] on link "Firms" at bounding box center [90, 170] width 152 height 33
select select
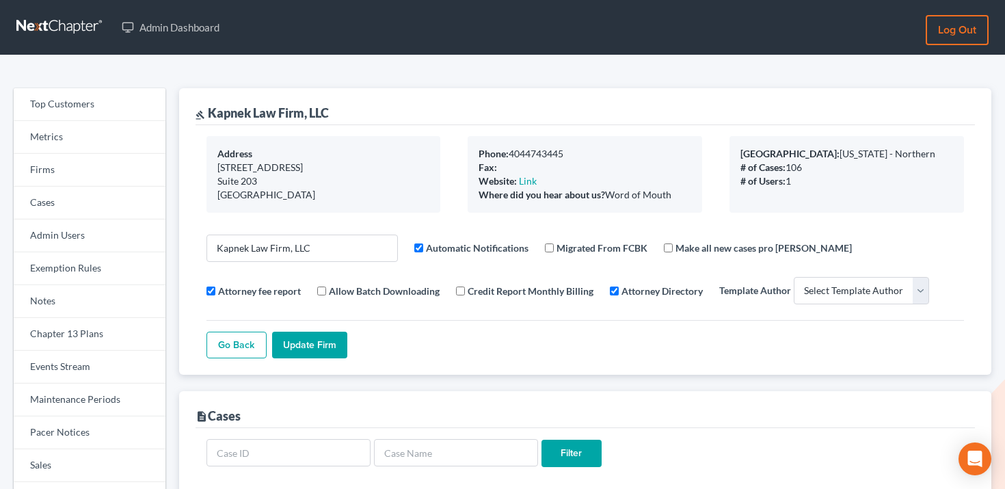
select select
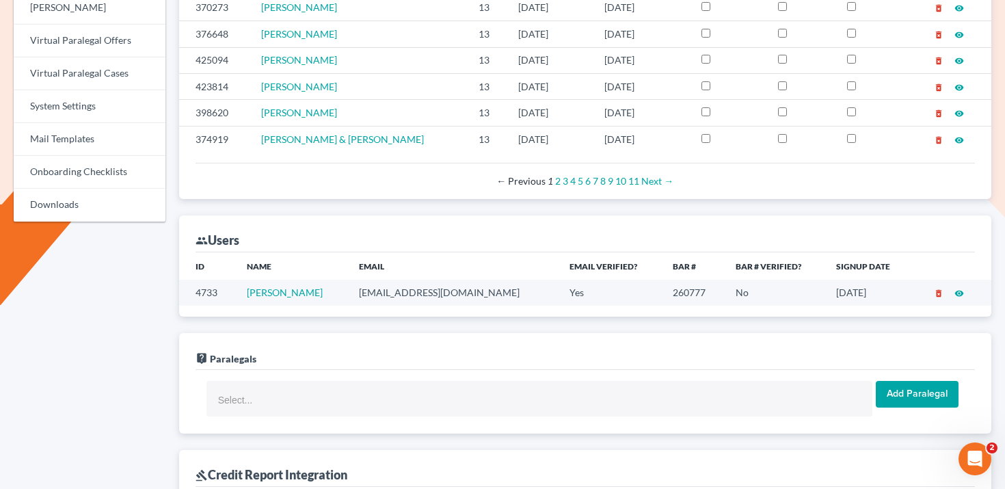
scroll to position [625, 0]
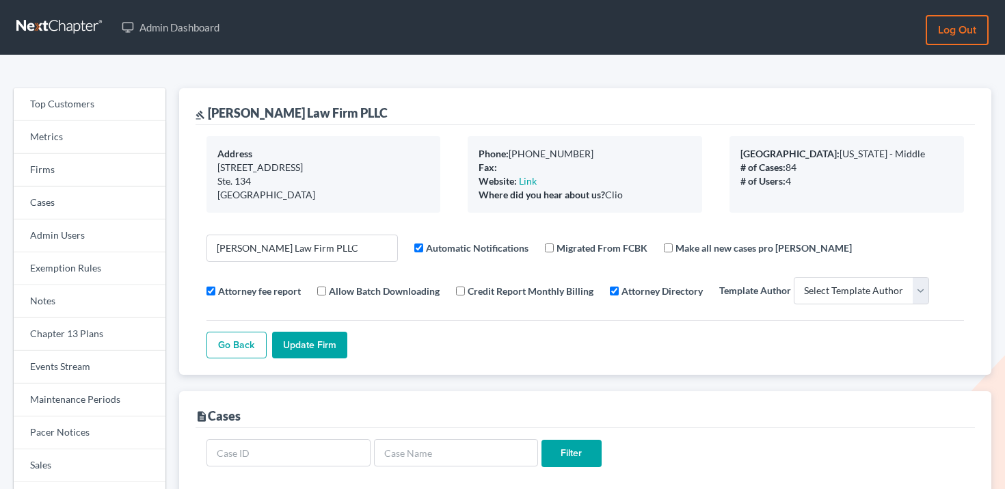
select select
